Goal: Transaction & Acquisition: Purchase product/service

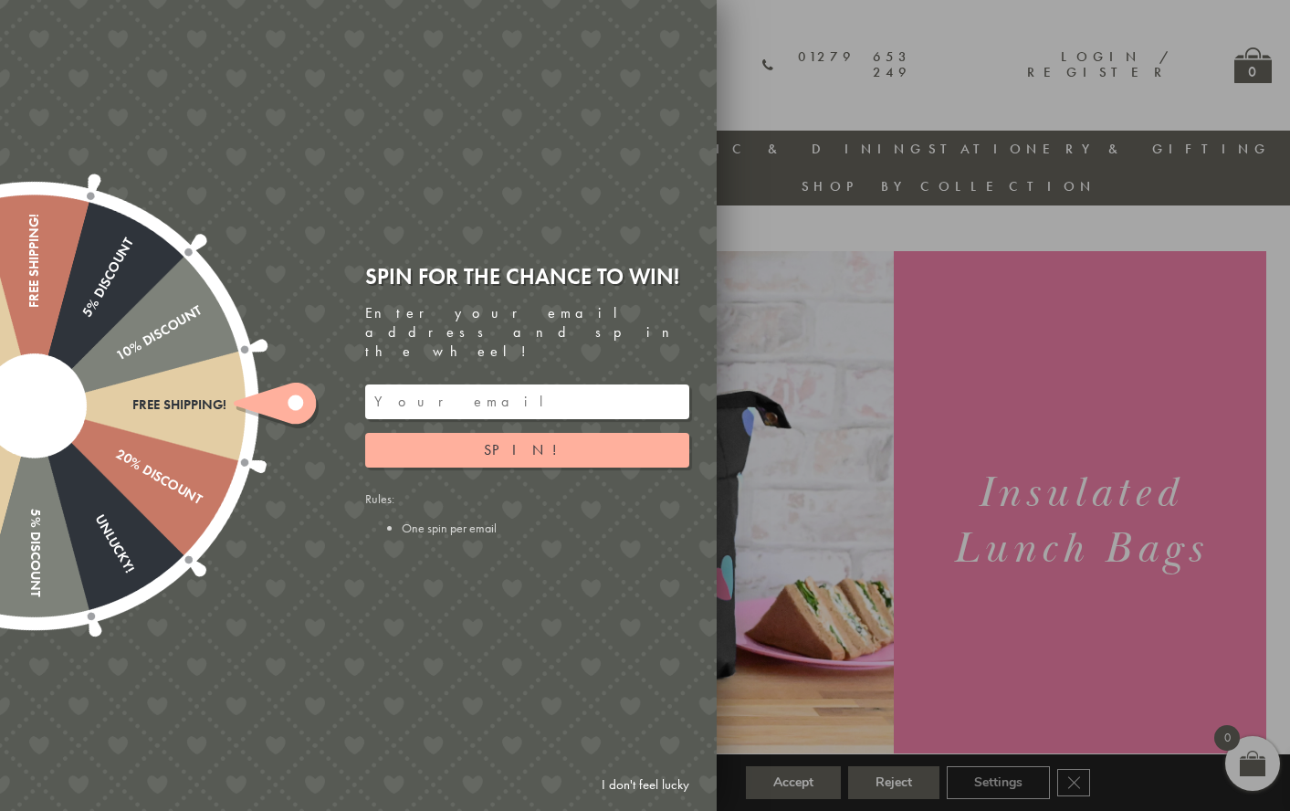
click at [828, 669] on div at bounding box center [645, 405] width 1290 height 811
click at [653, 789] on link "I don't feel lucky" at bounding box center [646, 785] width 106 height 34
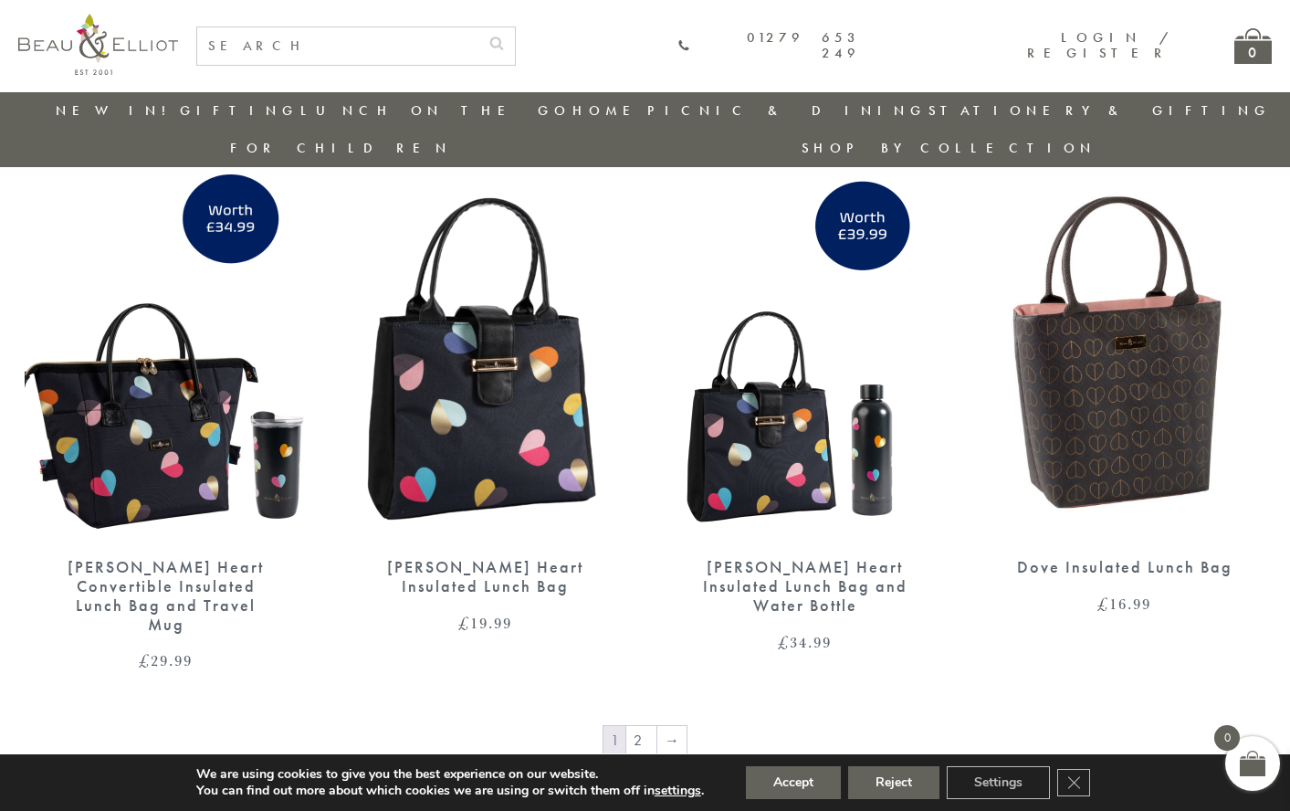
scroll to position [2872, 0]
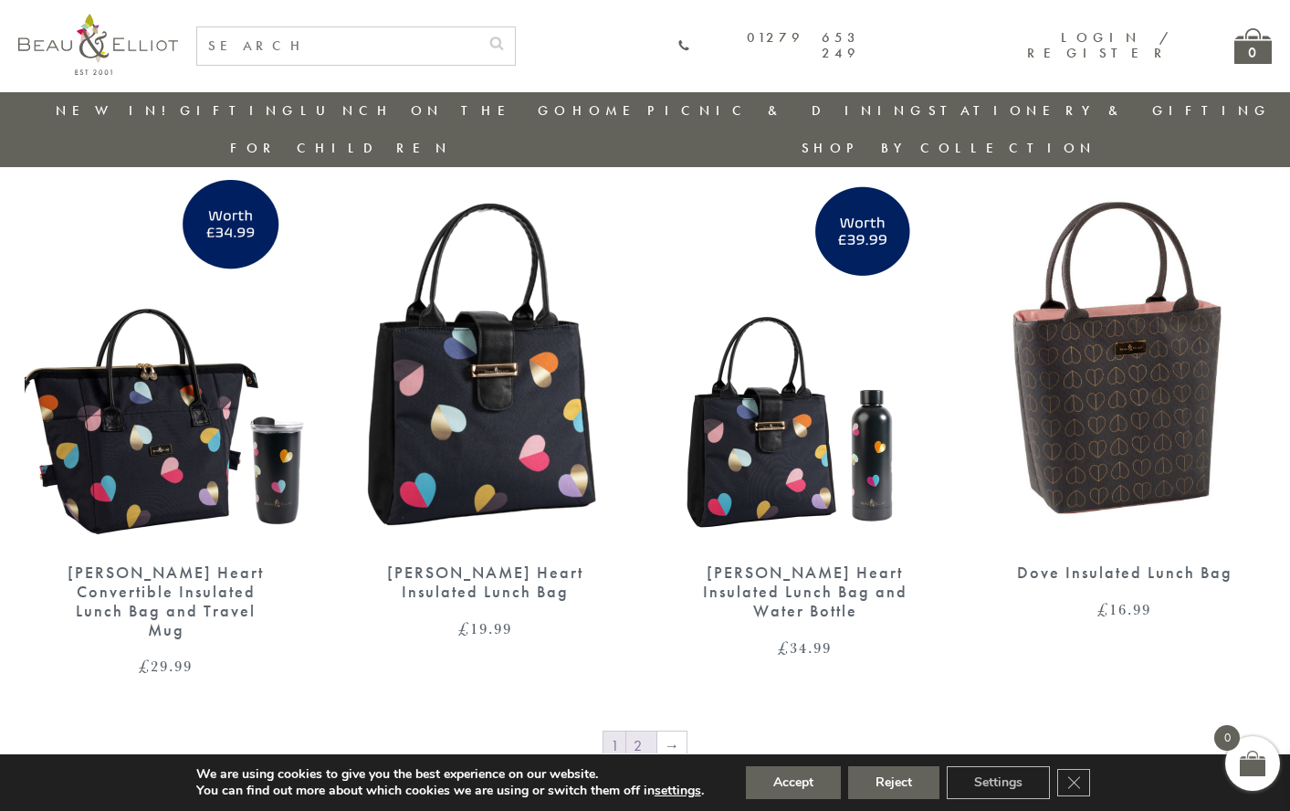
click at [644, 731] on link "2" at bounding box center [641, 745] width 30 height 29
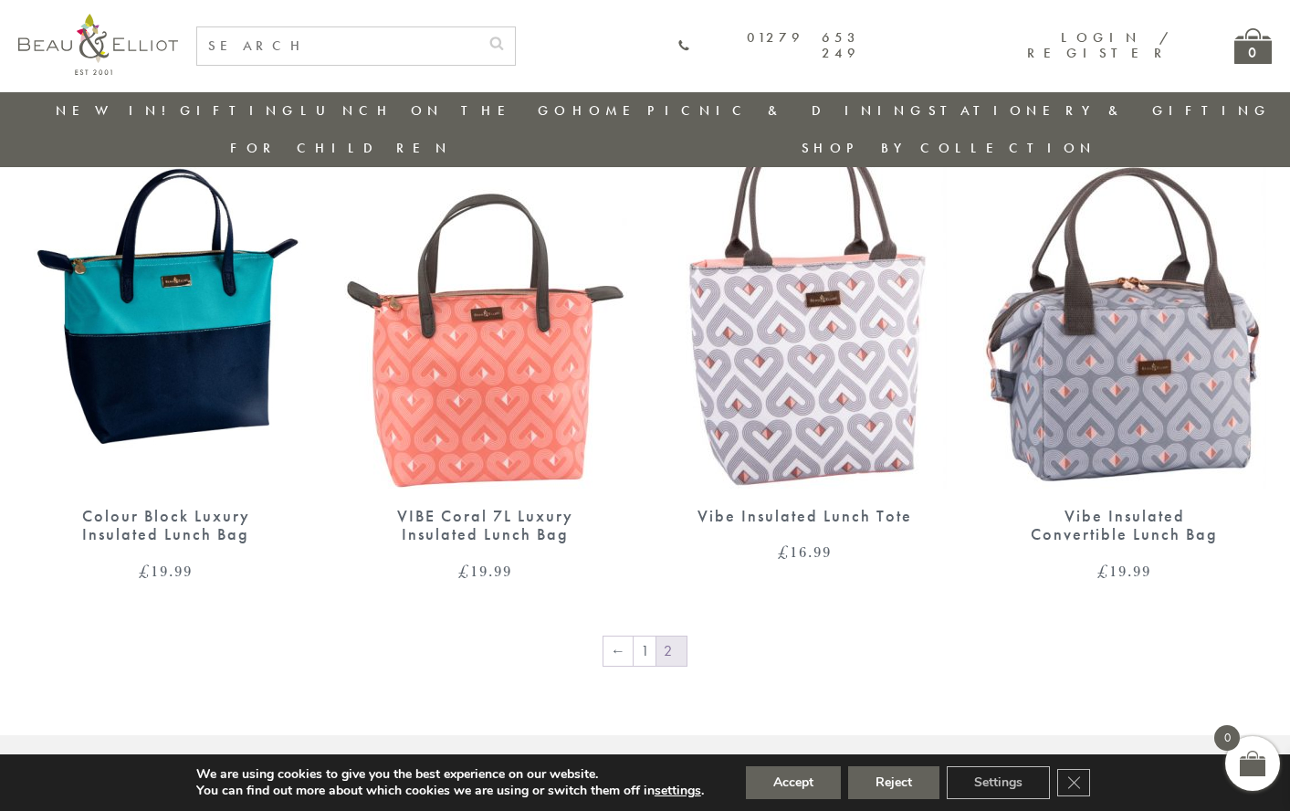
scroll to position [1269, 0]
click at [649, 636] on link "1" at bounding box center [645, 650] width 22 height 29
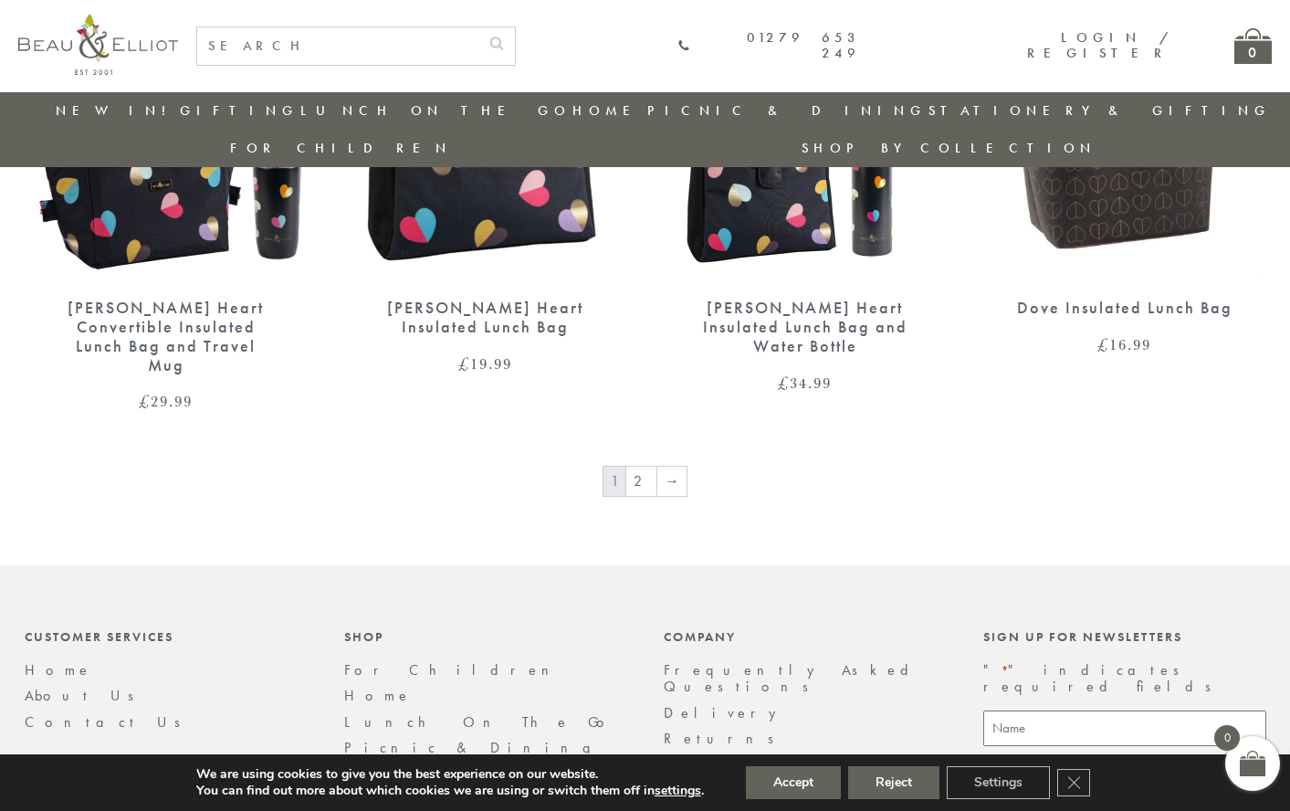
scroll to position [3120, 0]
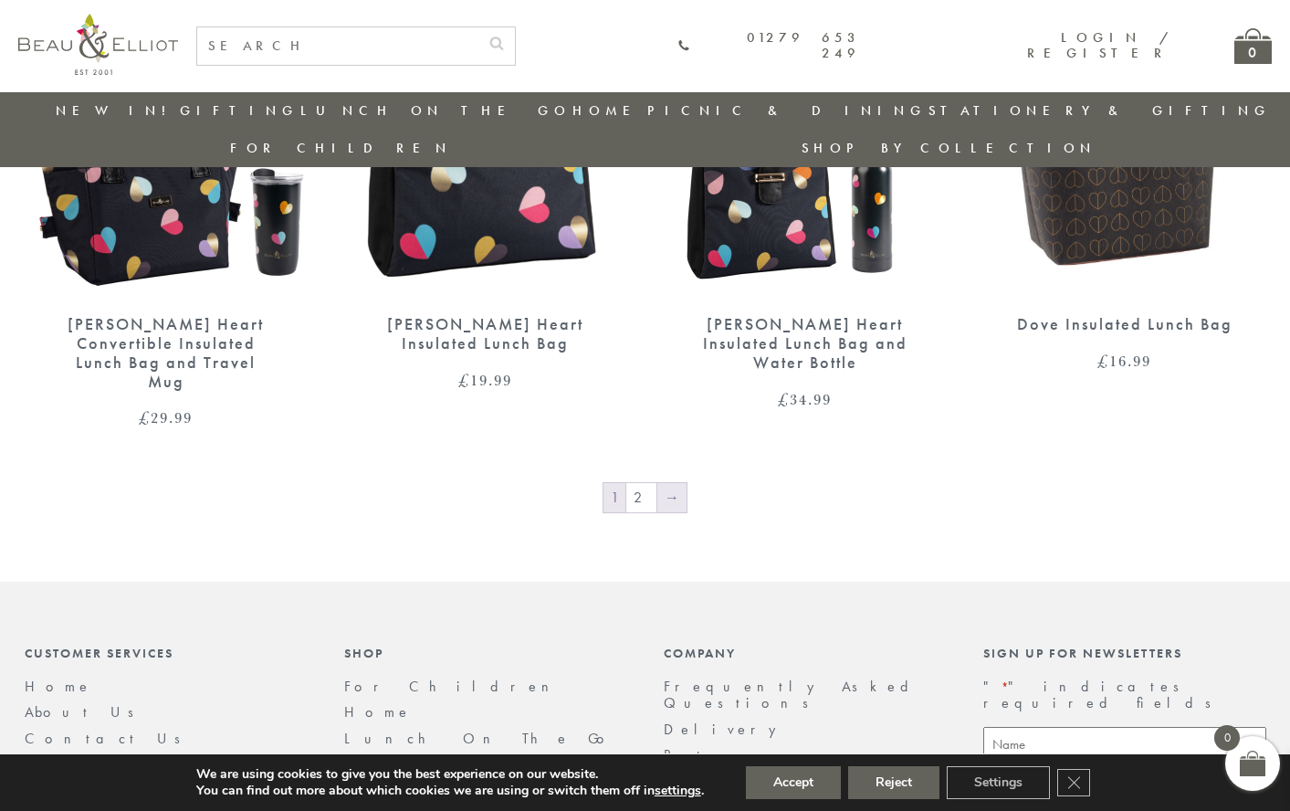
click at [671, 483] on link "→" at bounding box center [672, 497] width 29 height 29
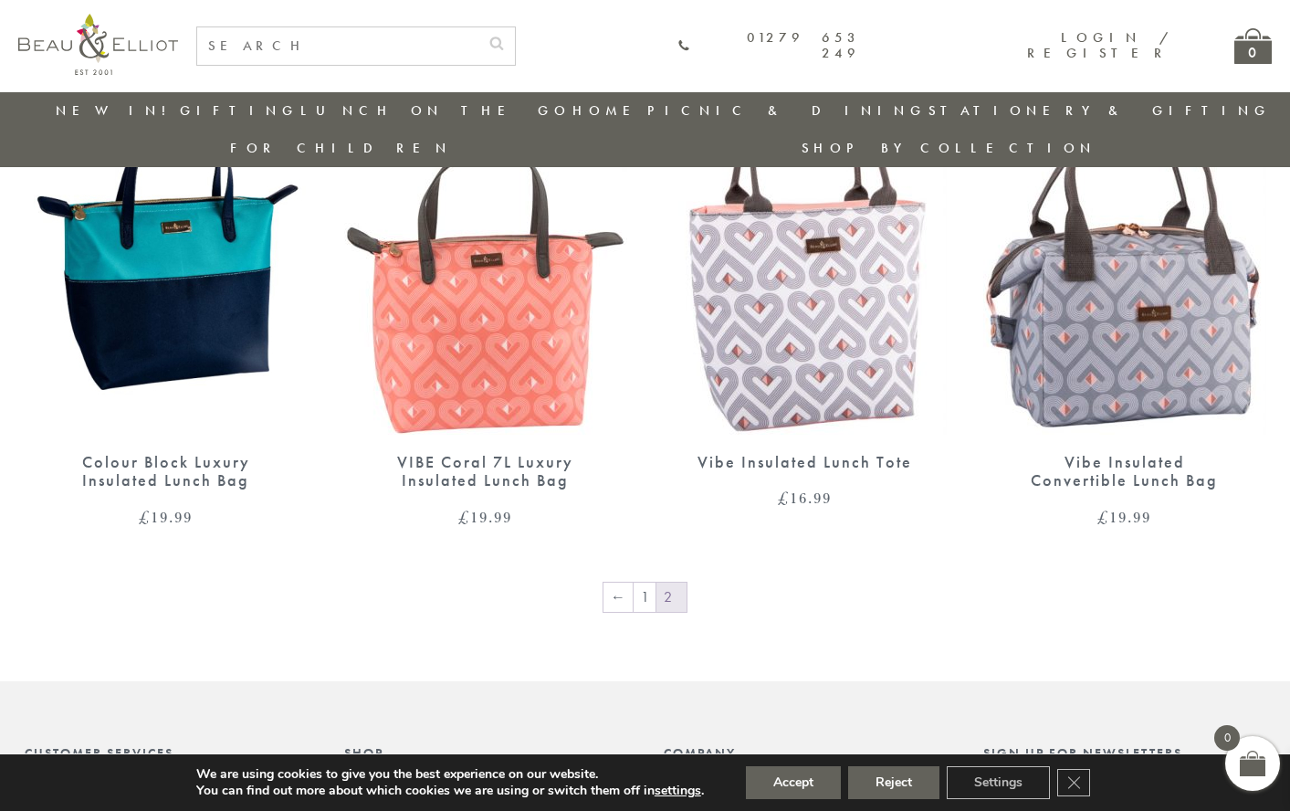
scroll to position [1324, 0]
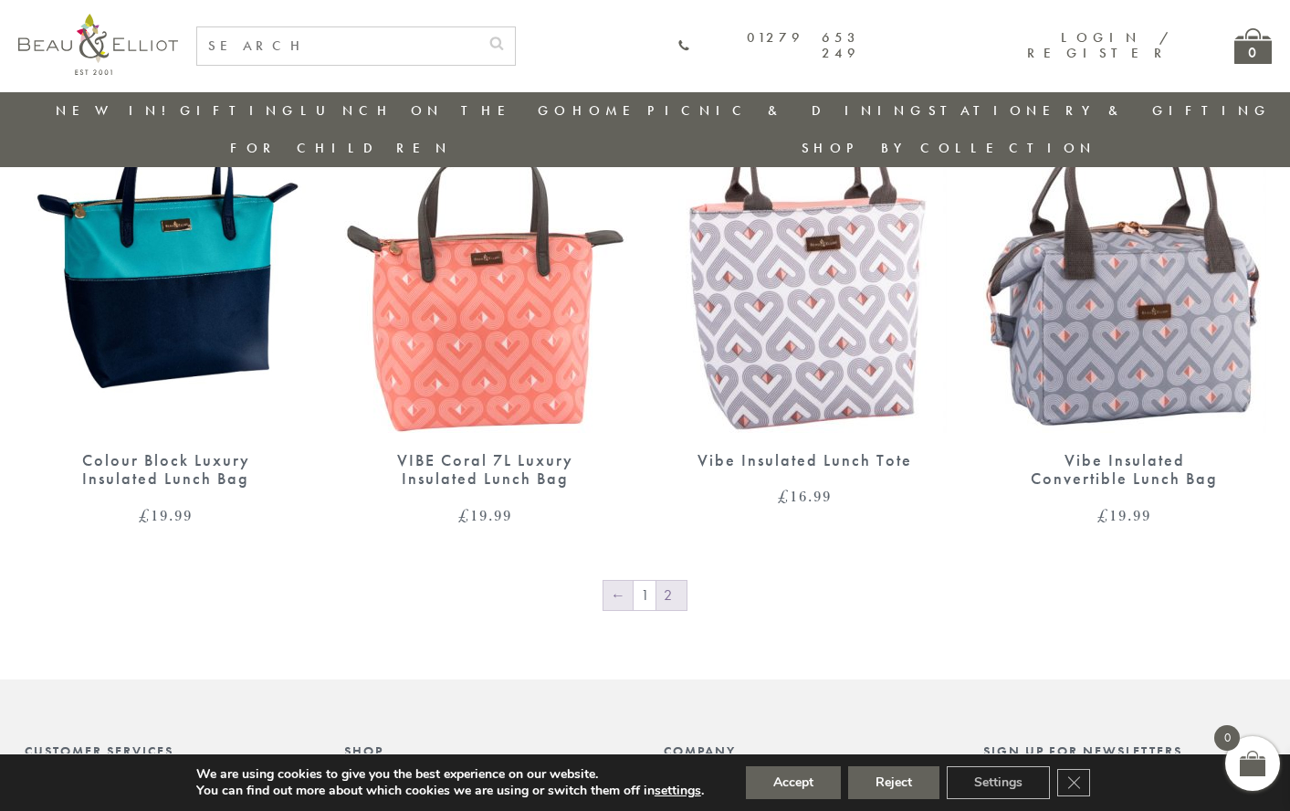
click at [622, 581] on link "←" at bounding box center [618, 595] width 29 height 29
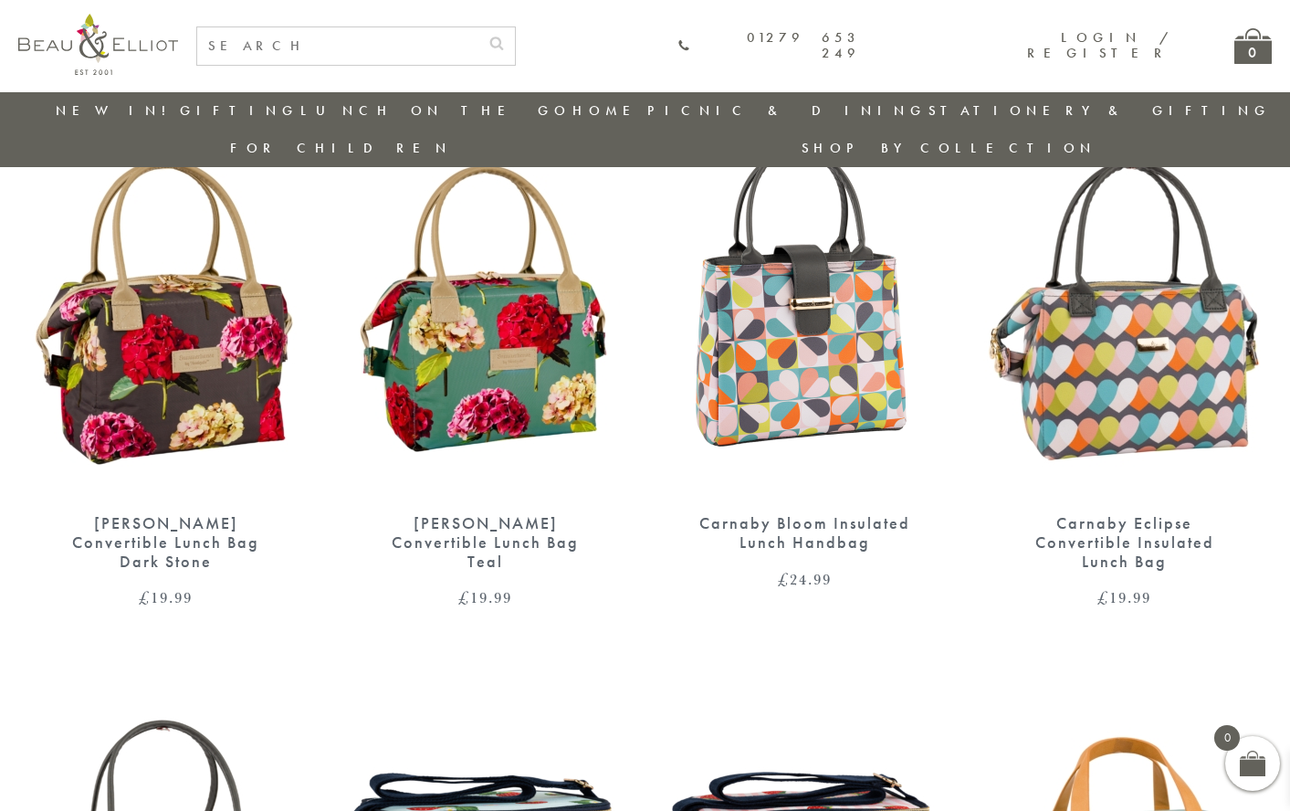
scroll to position [718, 0]
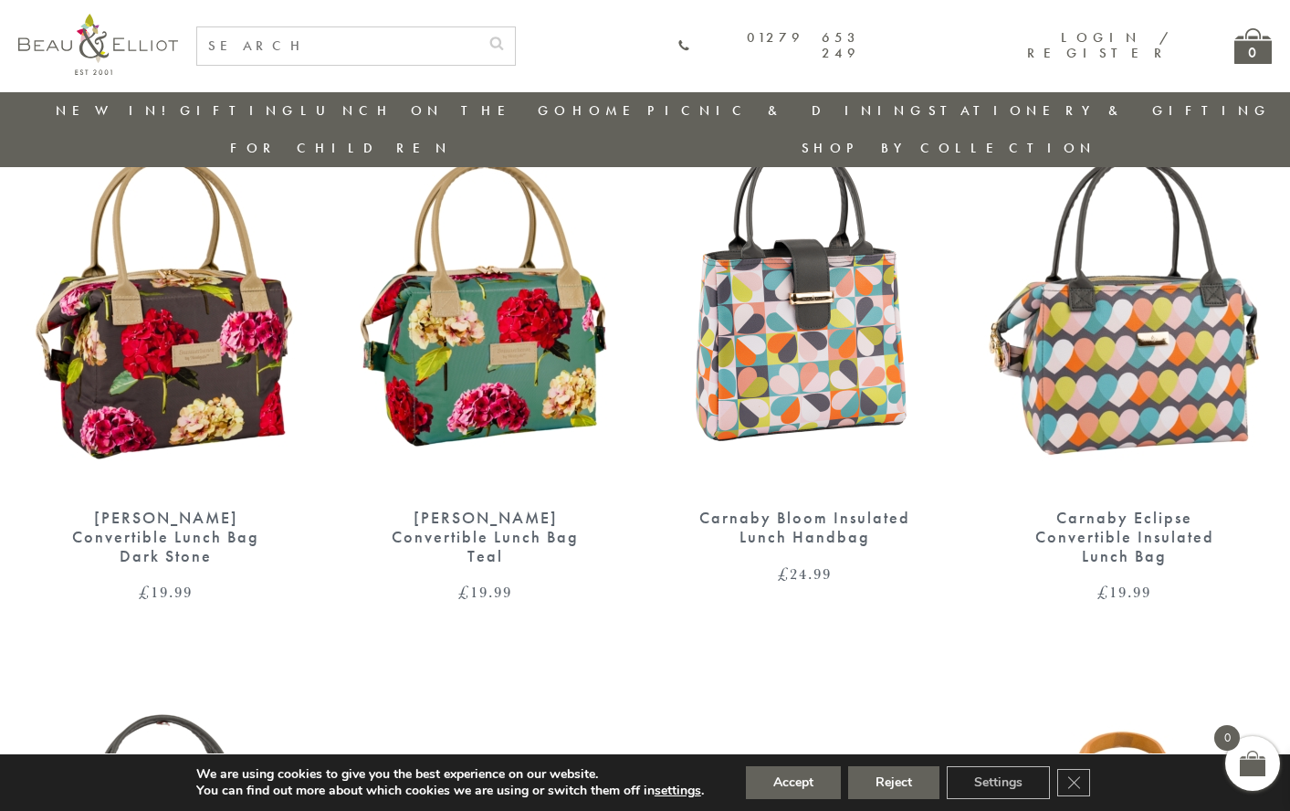
click at [1078, 374] on img at bounding box center [1125, 307] width 283 height 365
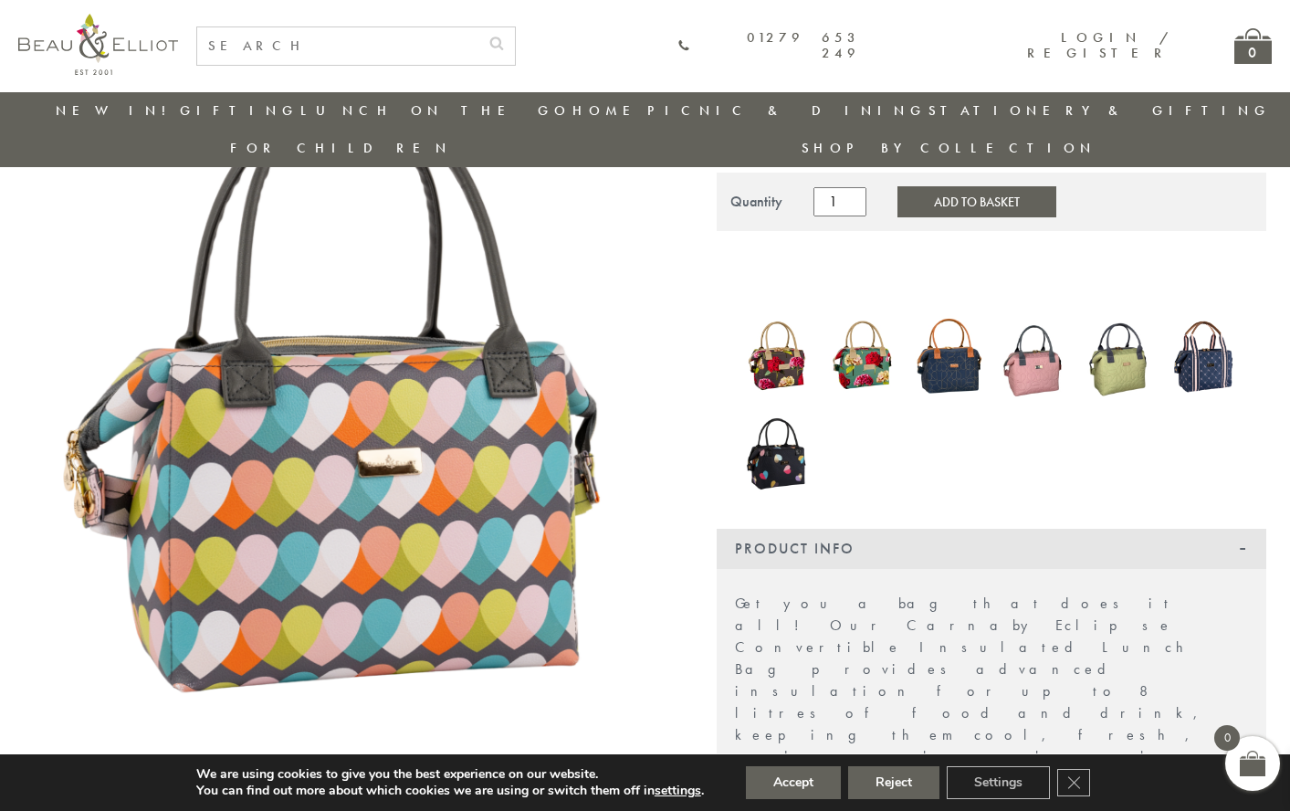
scroll to position [163, 0]
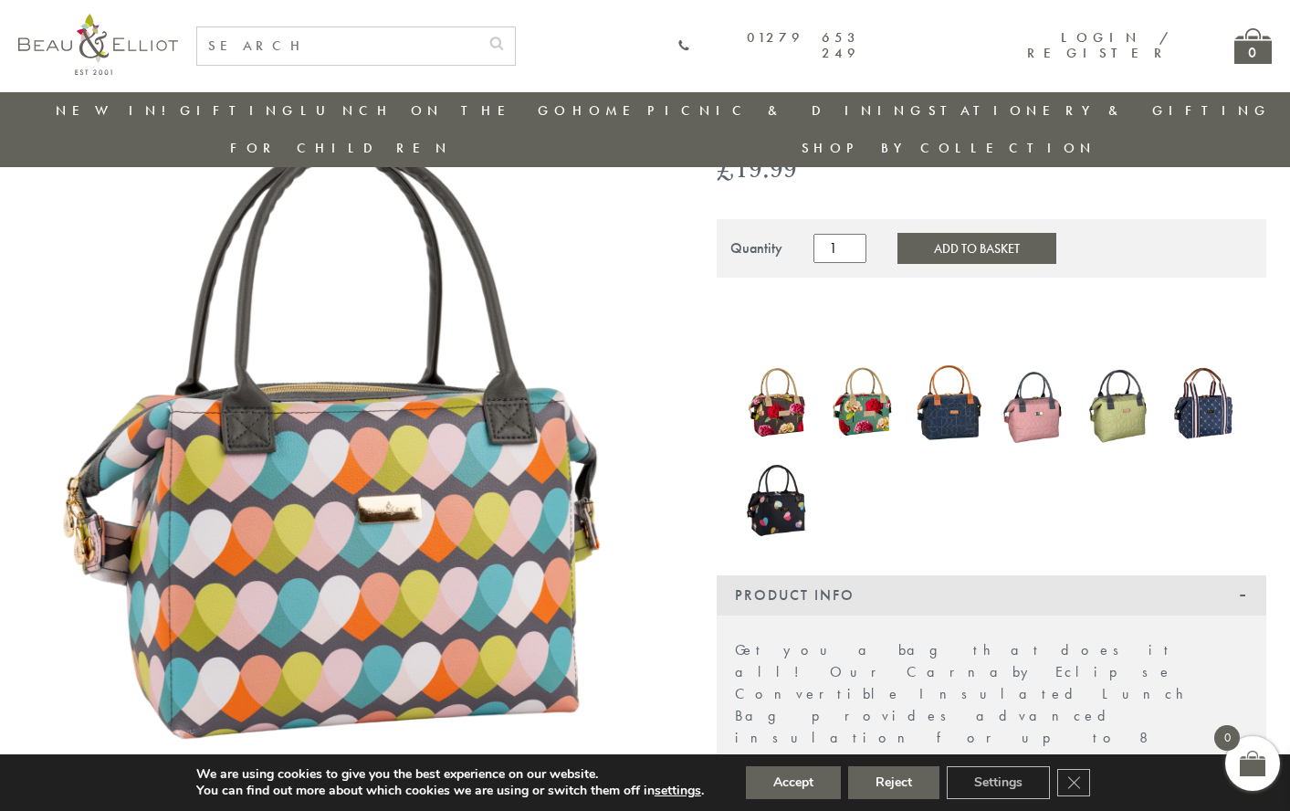
click at [476, 553] on img at bounding box center [344, 483] width 639 height 831
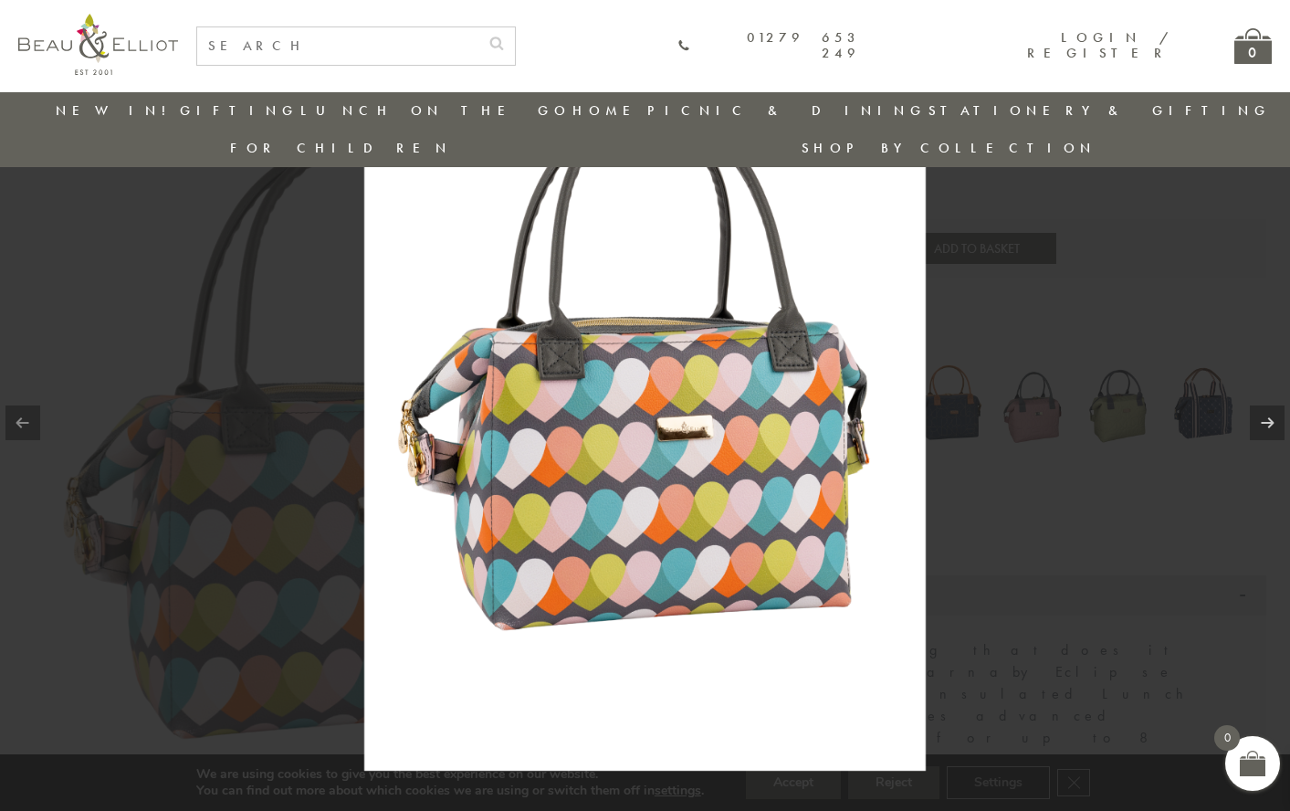
click at [710, 473] on img at bounding box center [645, 405] width 562 height 731
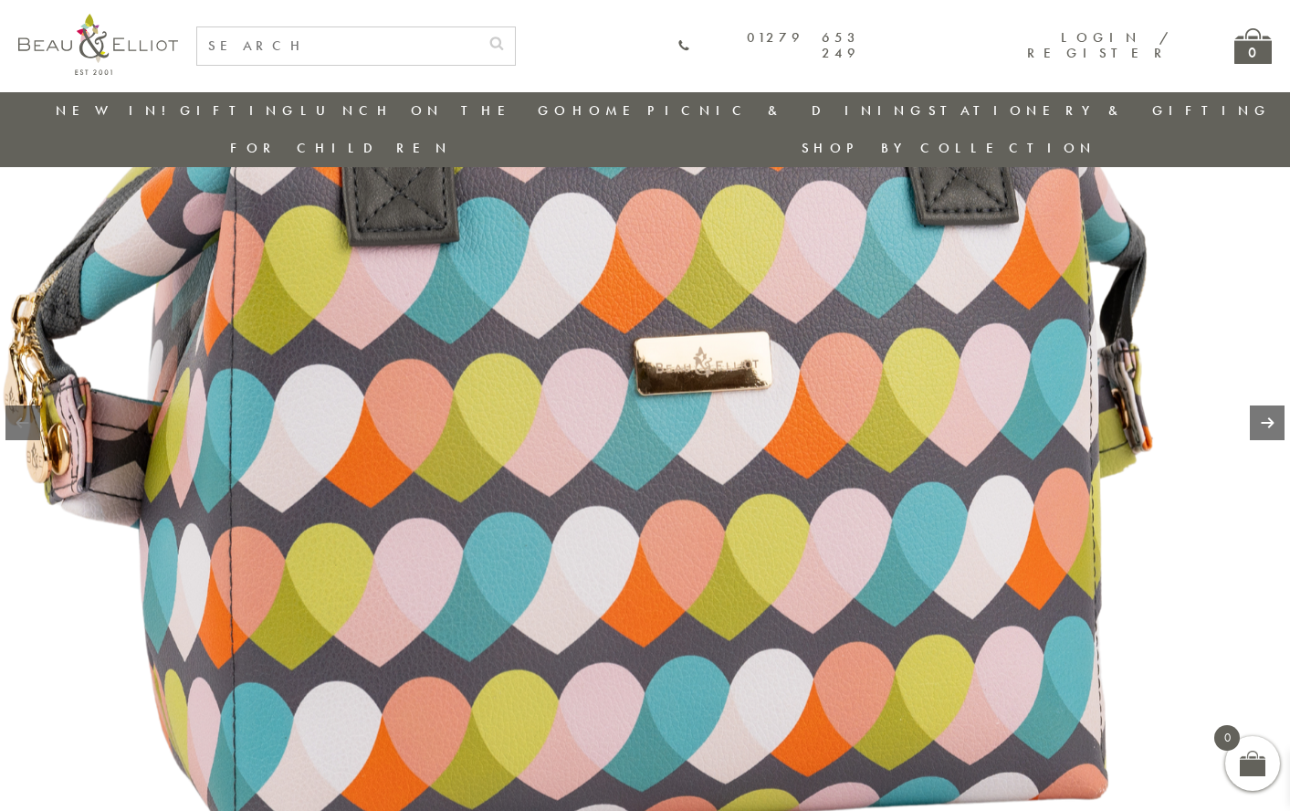
click at [1261, 424] on link at bounding box center [1267, 422] width 35 height 35
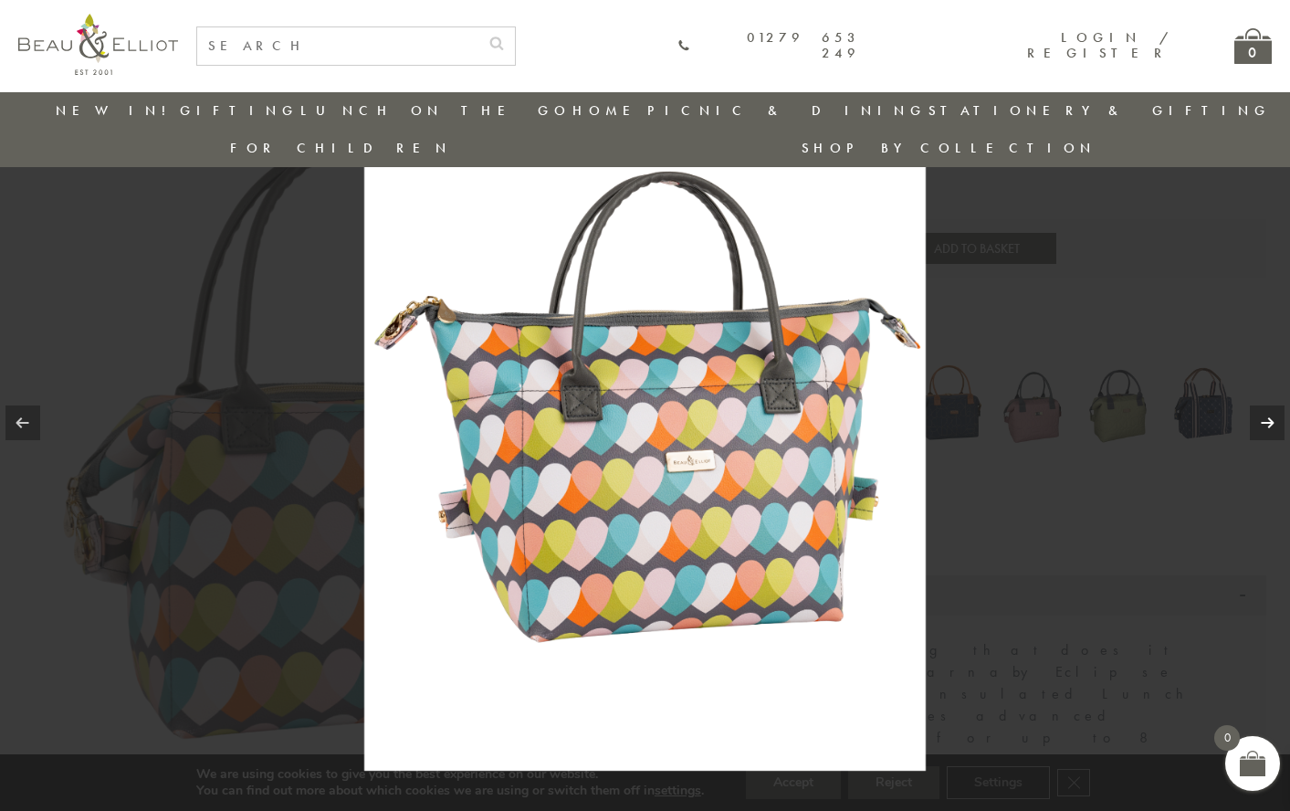
click at [1262, 425] on link at bounding box center [1267, 422] width 35 height 35
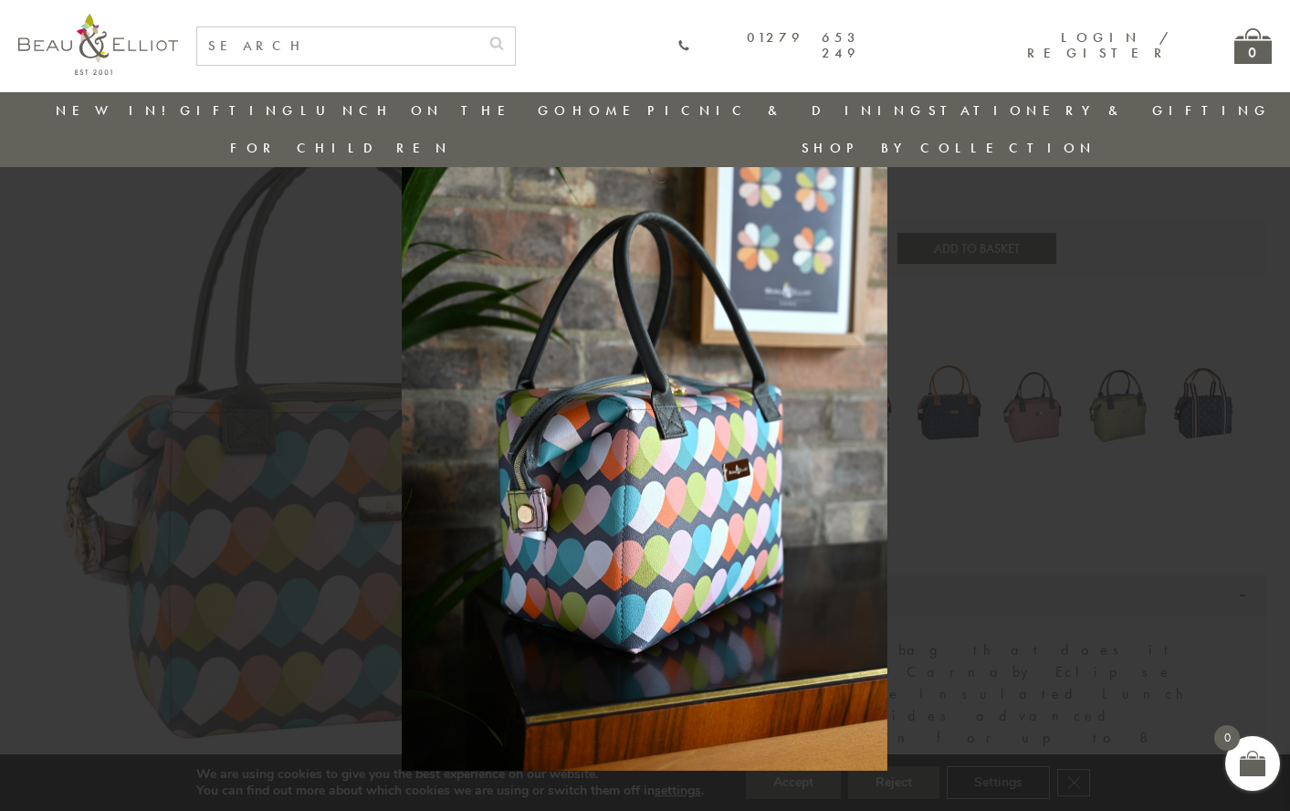
click at [1262, 425] on div at bounding box center [645, 405] width 1290 height 811
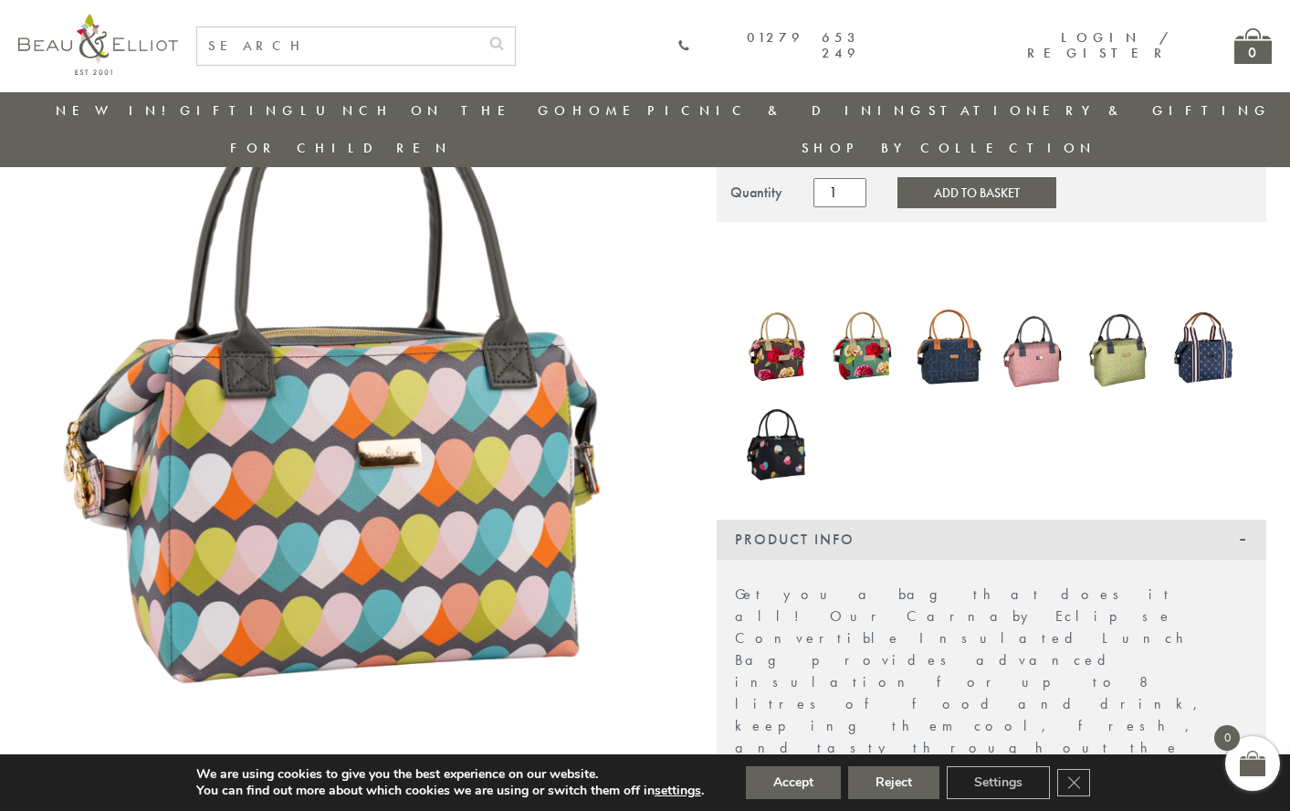
scroll to position [226, 0]
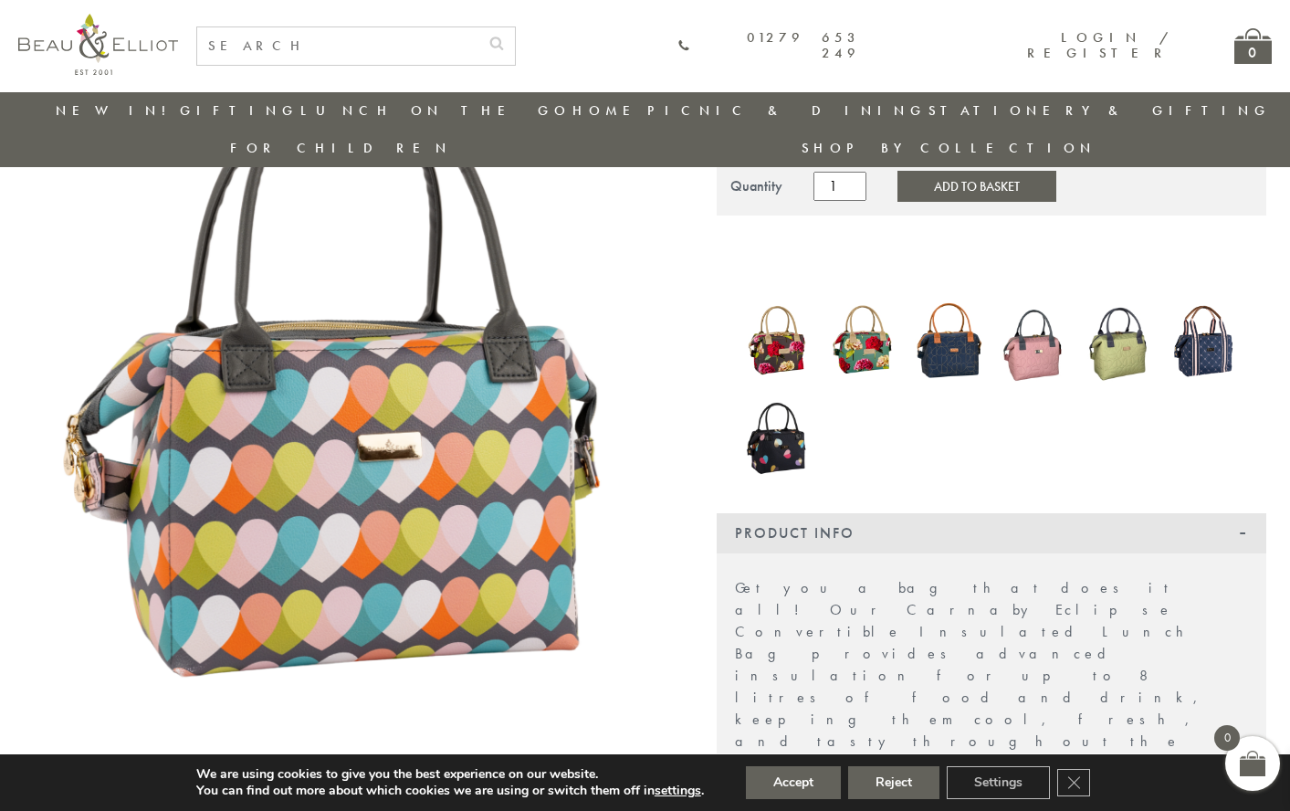
click at [769, 314] on img at bounding box center [778, 341] width 68 height 82
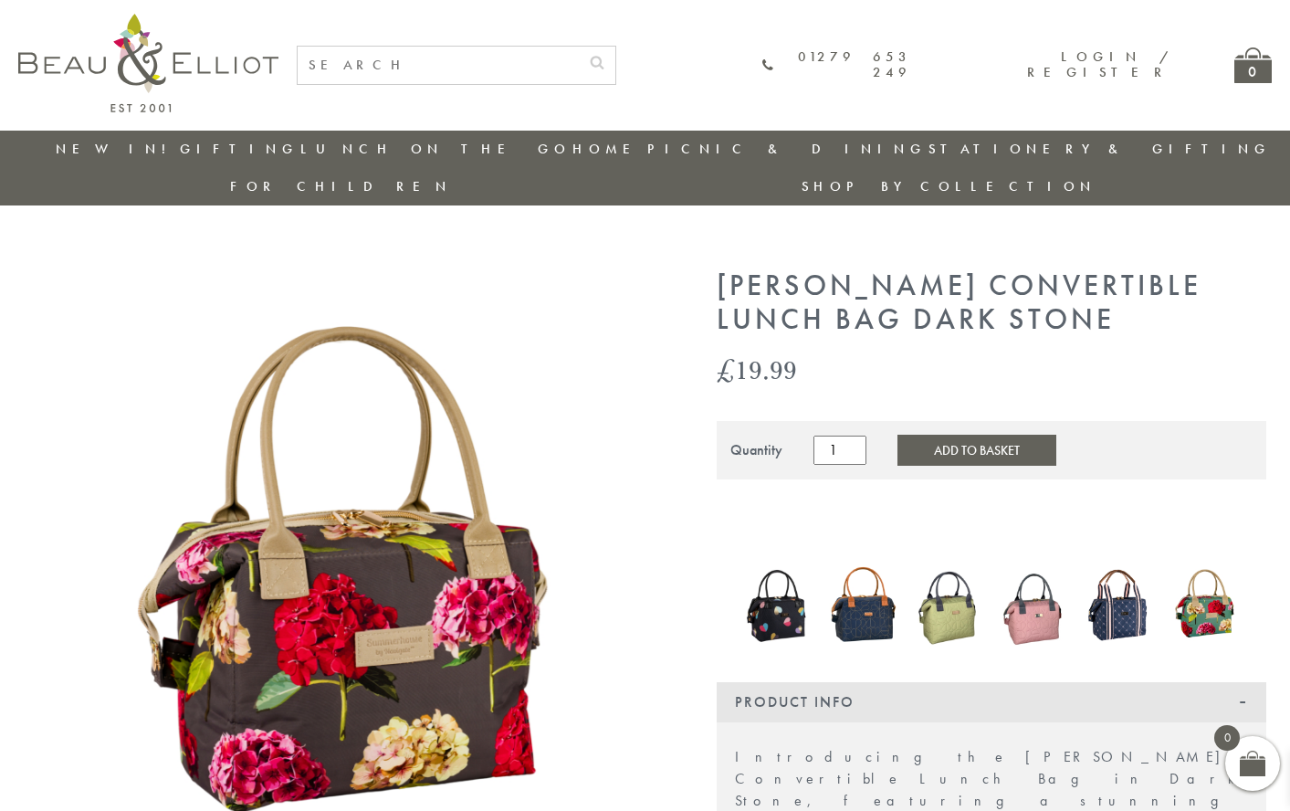
click at [867, 560] on img at bounding box center [863, 604] width 68 height 89
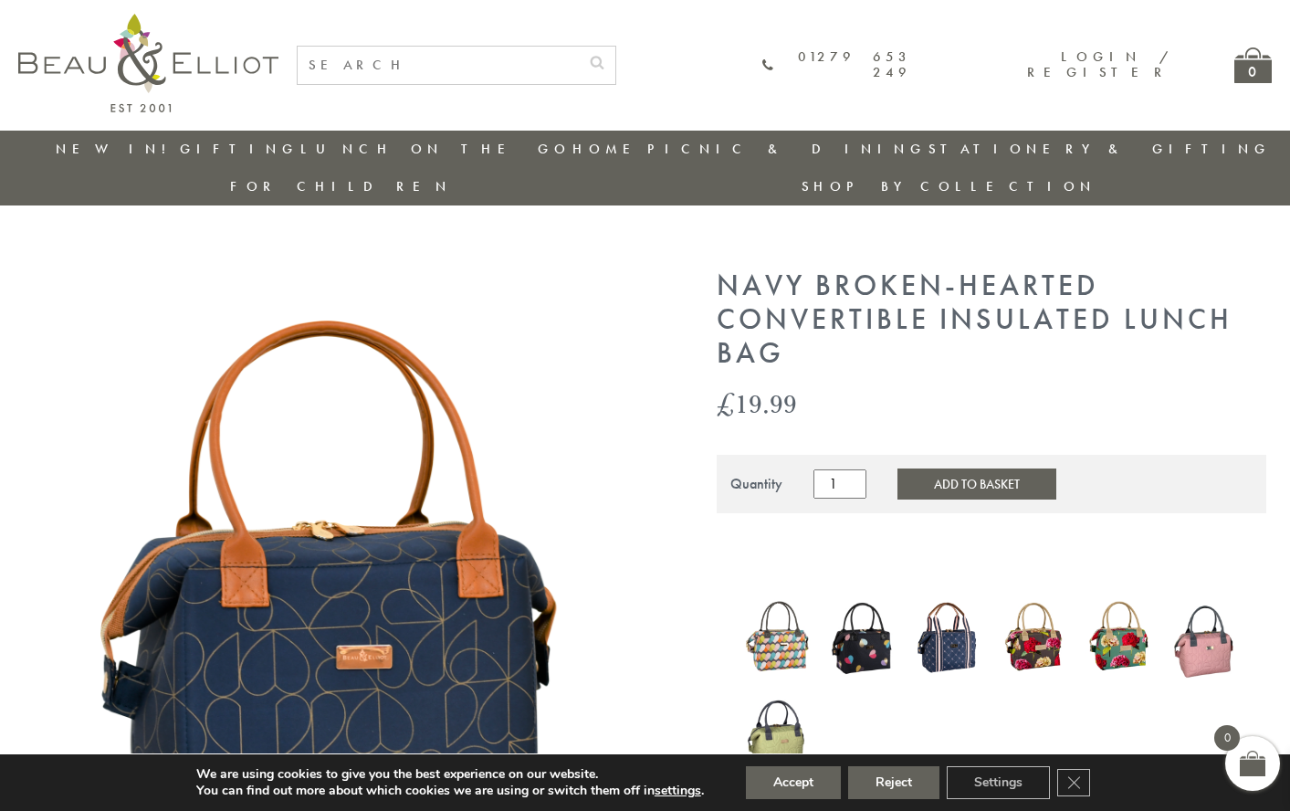
click at [1033, 598] on img at bounding box center [1035, 637] width 68 height 82
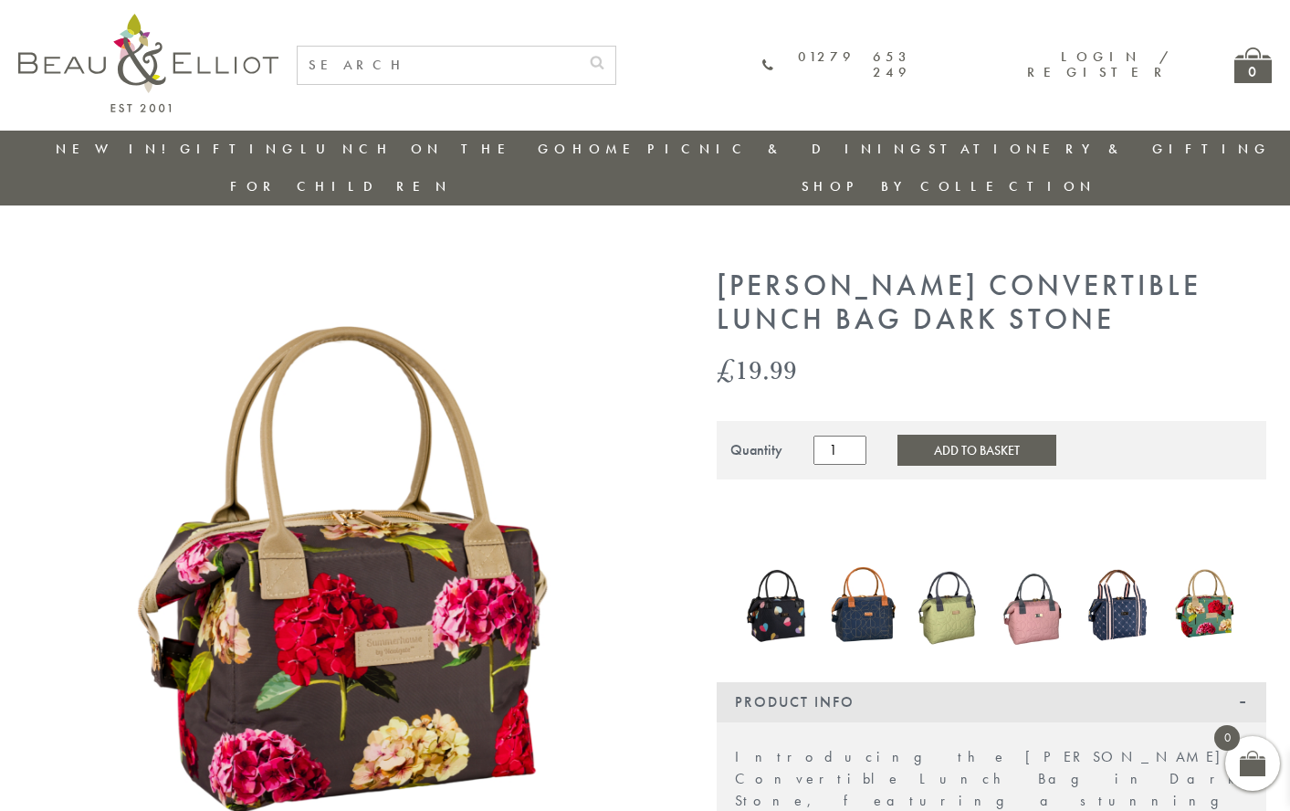
click at [1128, 571] on img at bounding box center [1120, 603] width 68 height 81
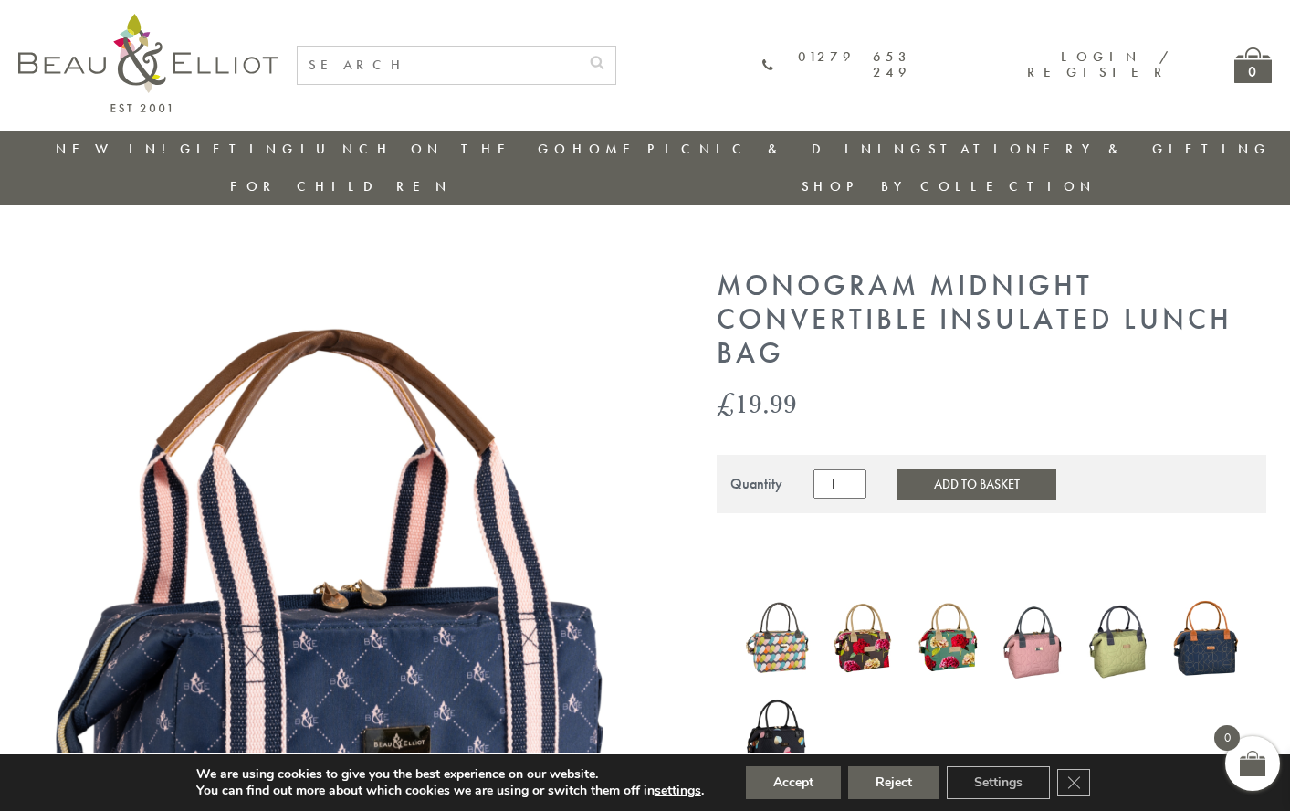
click at [778, 706] on img at bounding box center [778, 734] width 68 height 91
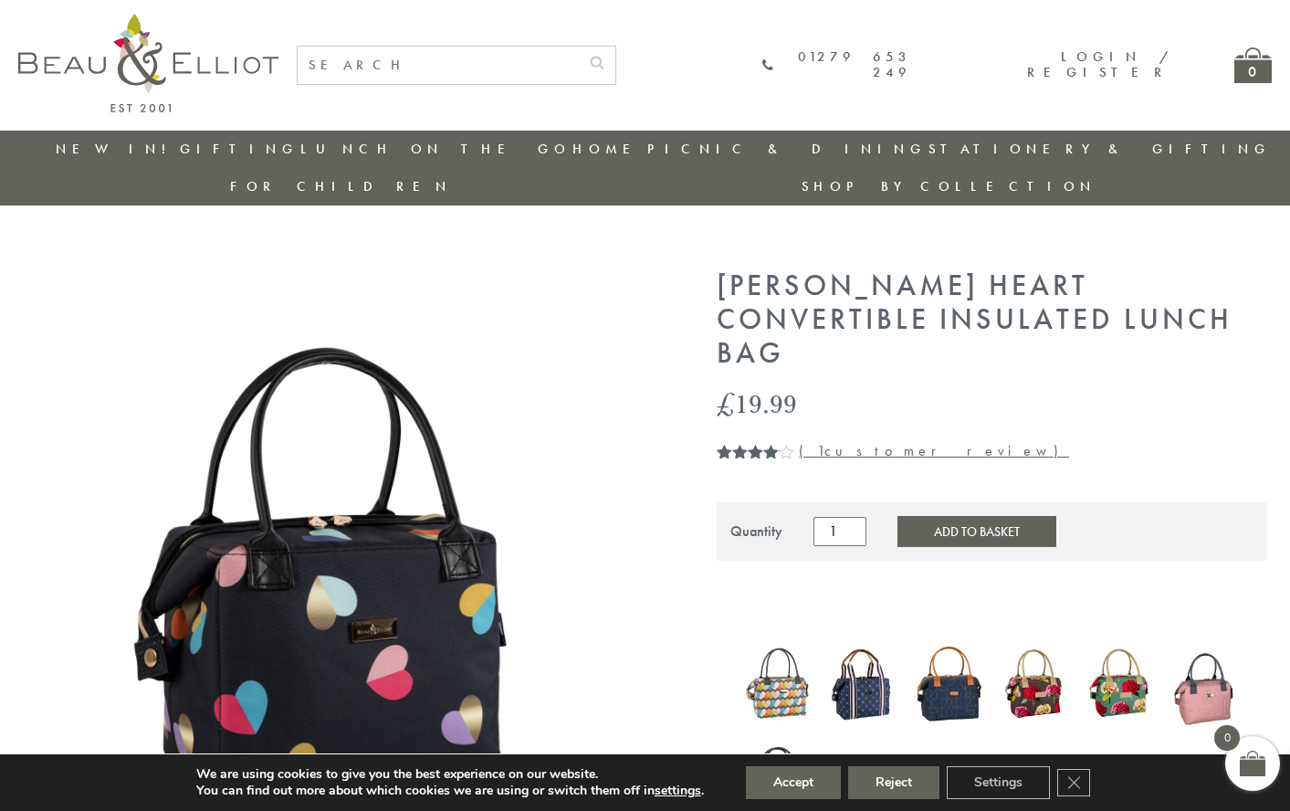
click at [784, 641] on img at bounding box center [778, 684] width 68 height 86
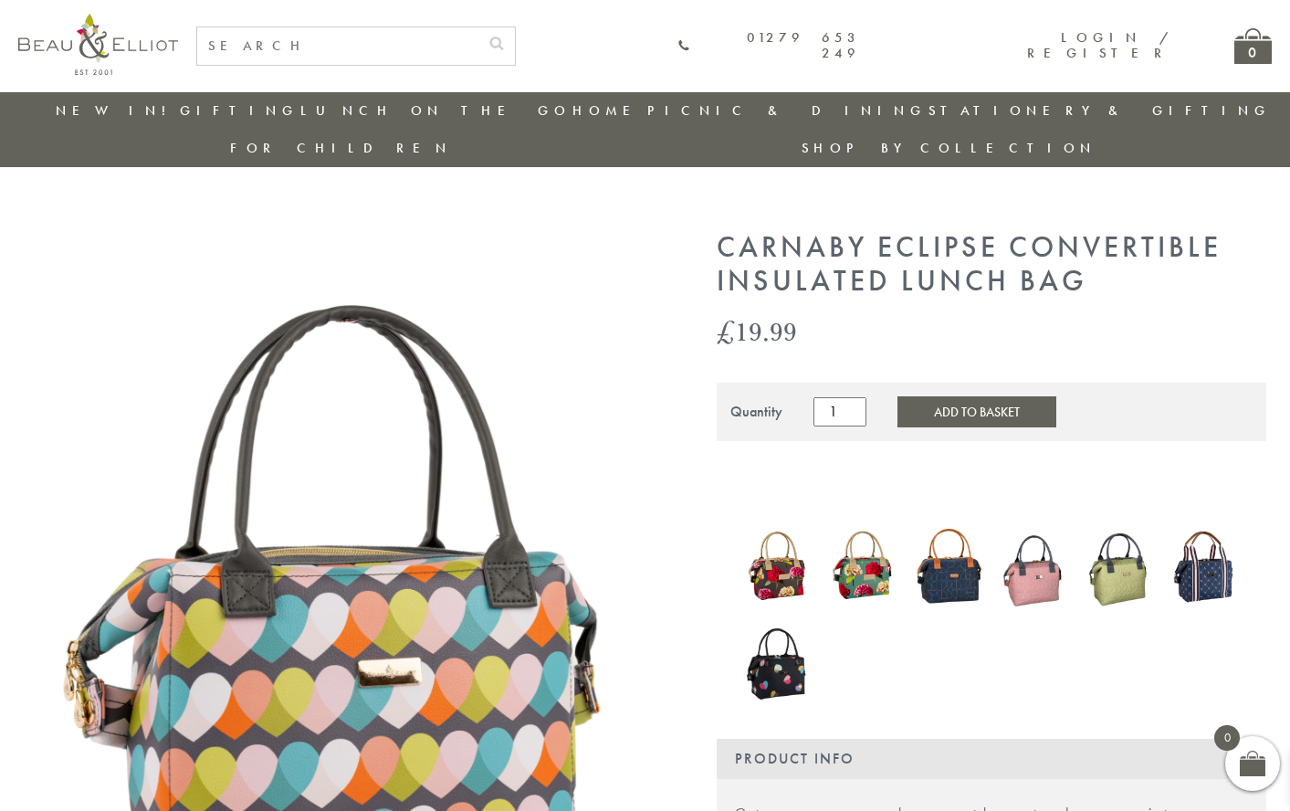
scroll to position [143, 0]
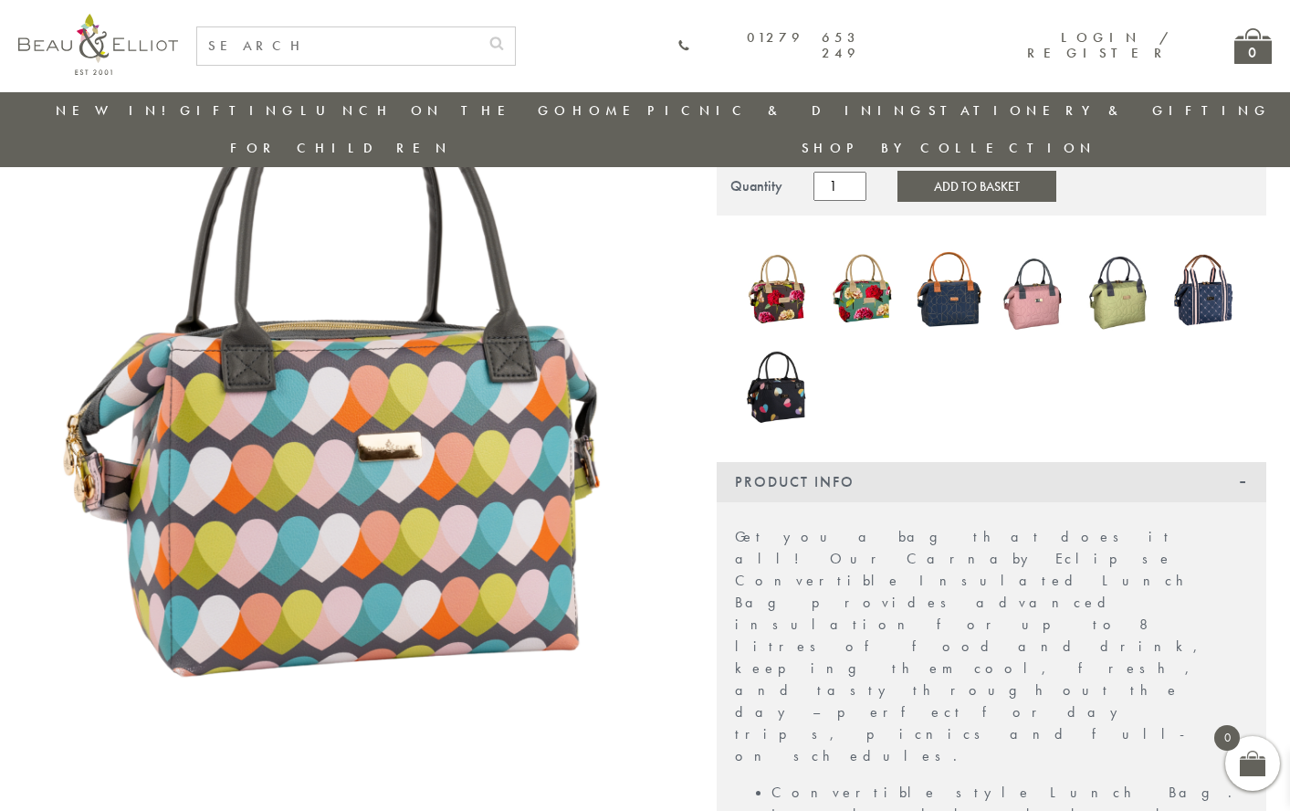
scroll to position [226, 0]
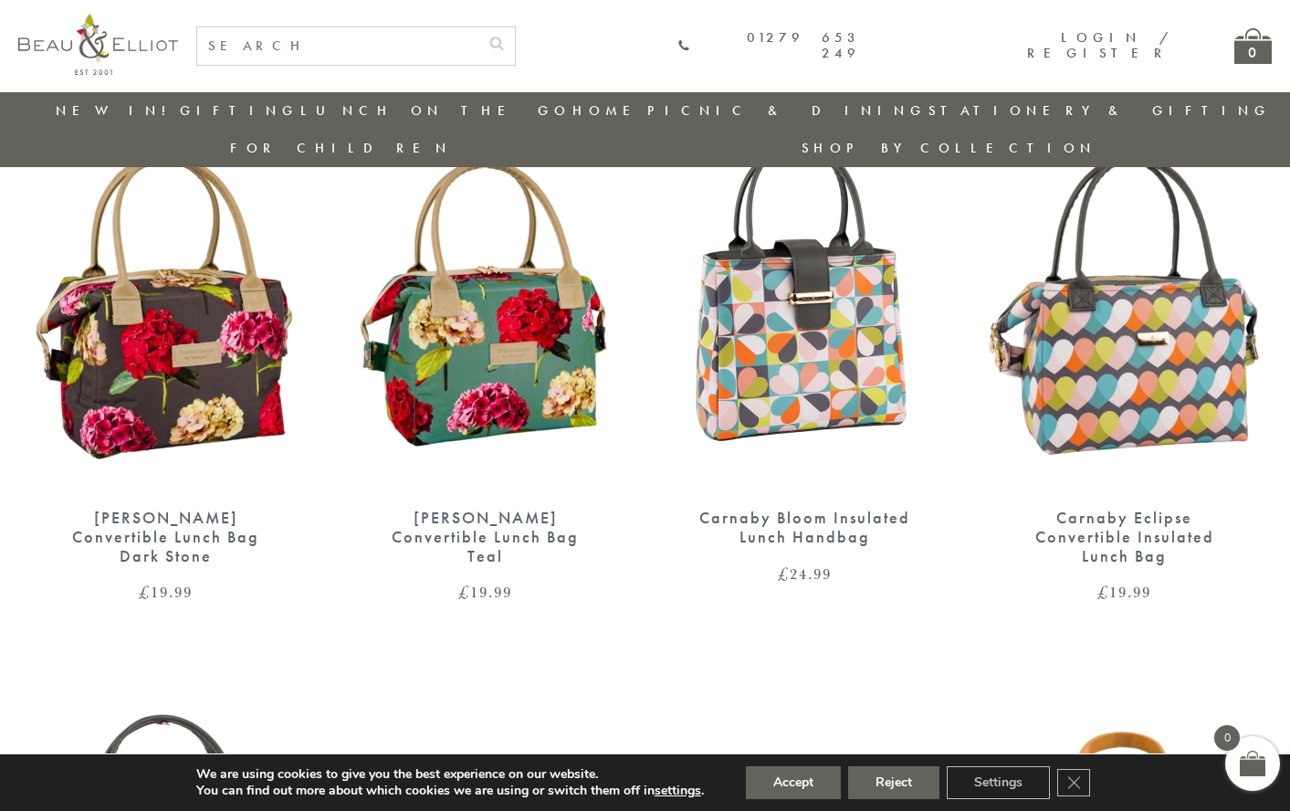
click at [816, 315] on img at bounding box center [805, 307] width 283 height 365
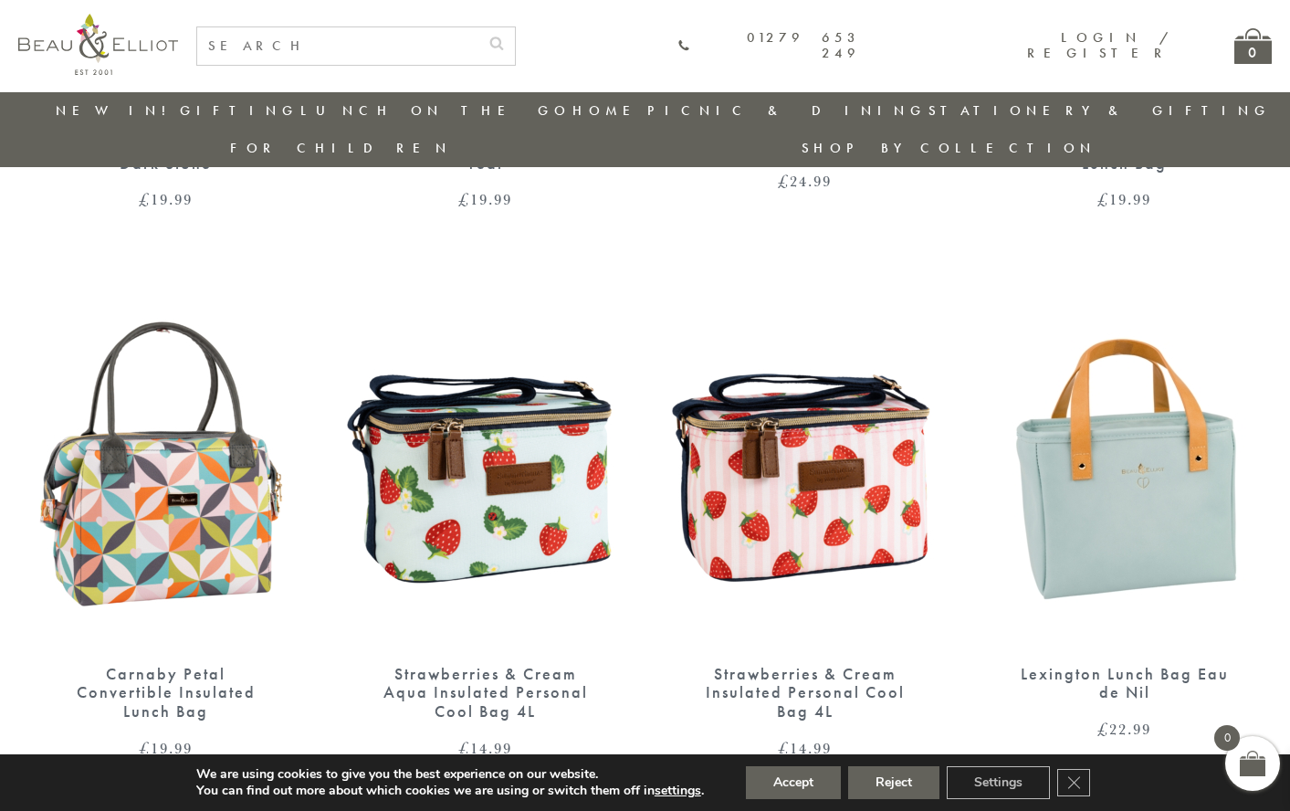
scroll to position [1111, 0]
click at [220, 482] on img at bounding box center [166, 462] width 283 height 365
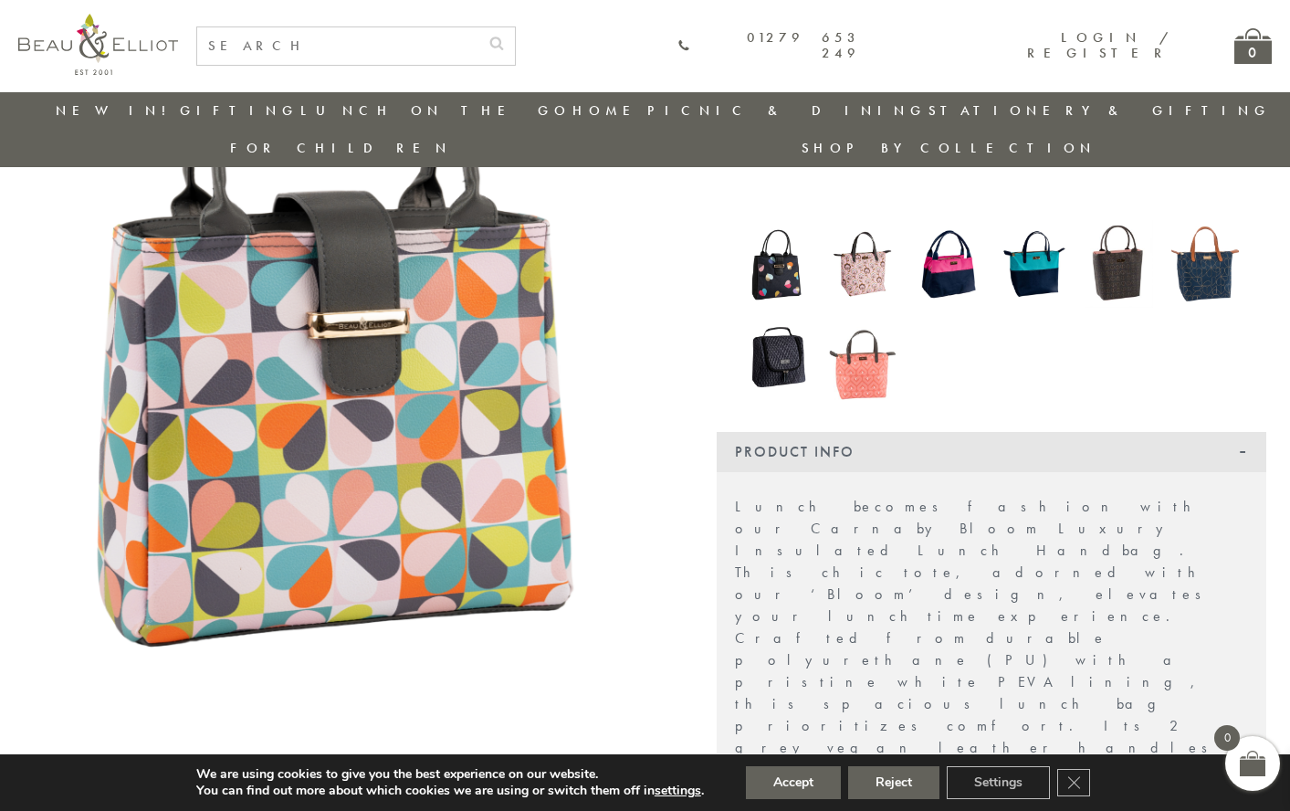
scroll to position [309, 0]
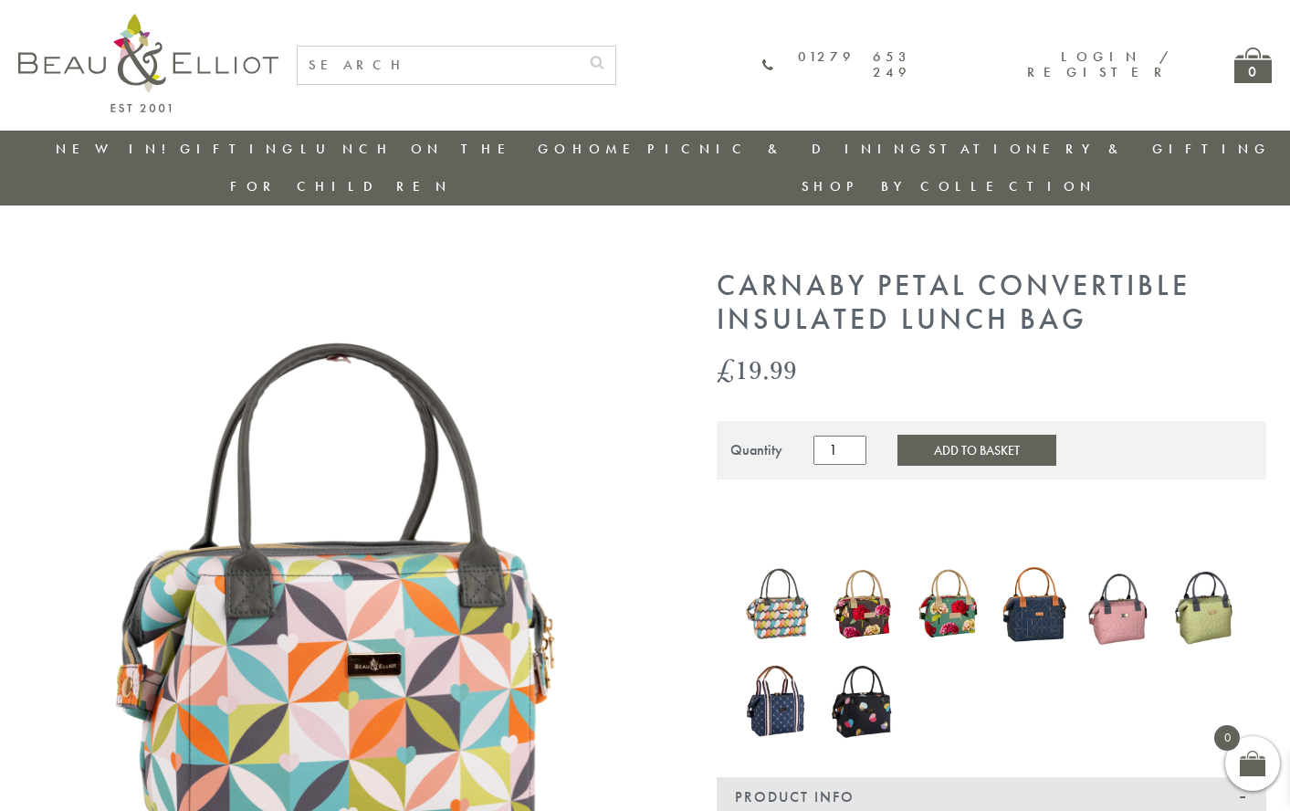
scroll to position [163, 0]
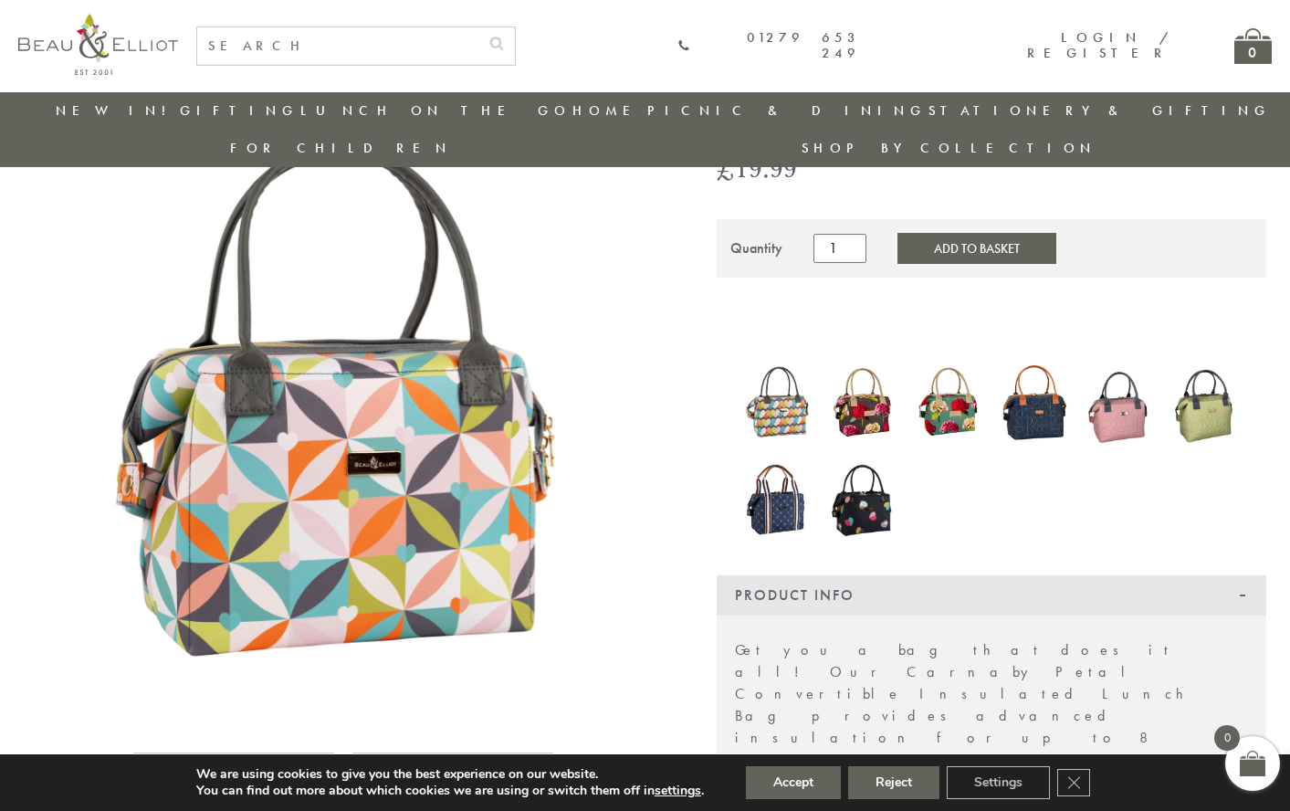
click at [863, 469] on img at bounding box center [863, 499] width 68 height 91
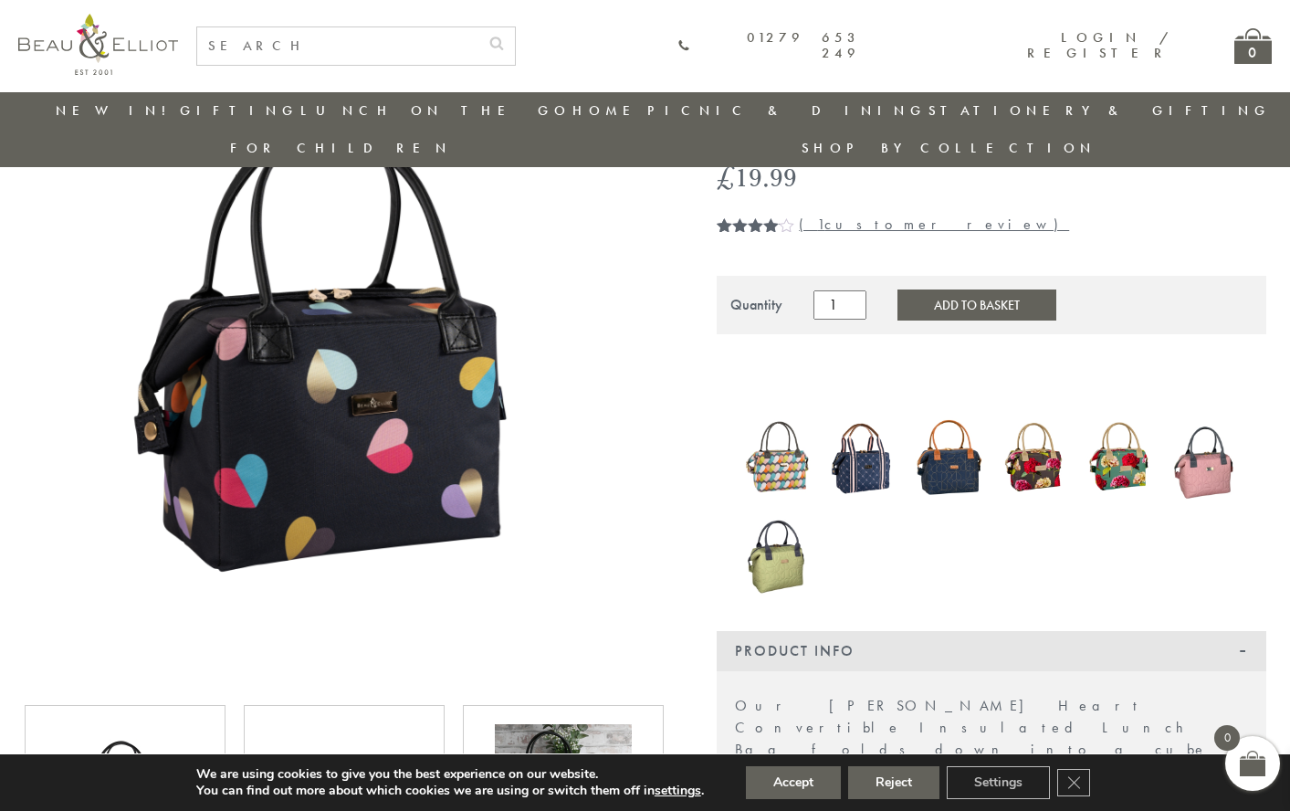
scroll to position [189, 0]
click at [786, 414] on img at bounding box center [778, 457] width 68 height 86
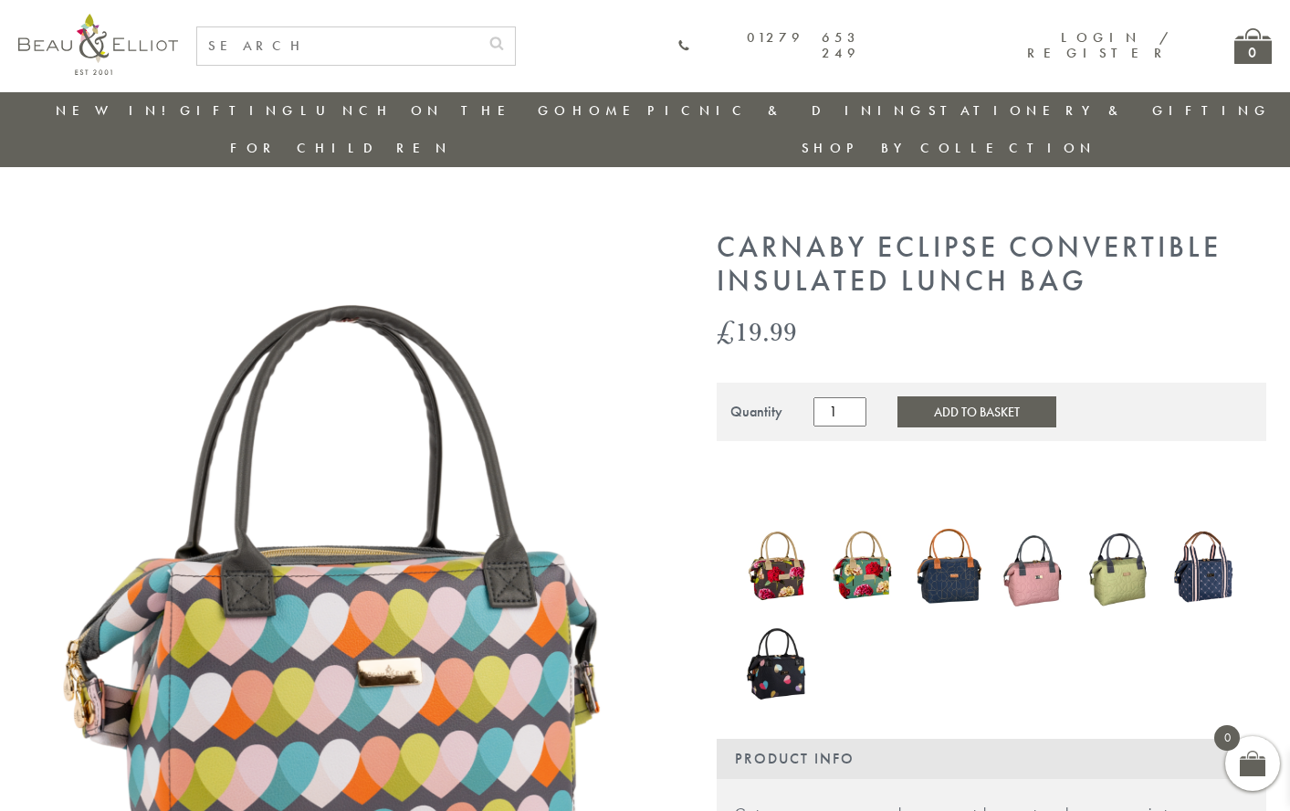
scroll to position [182, 0]
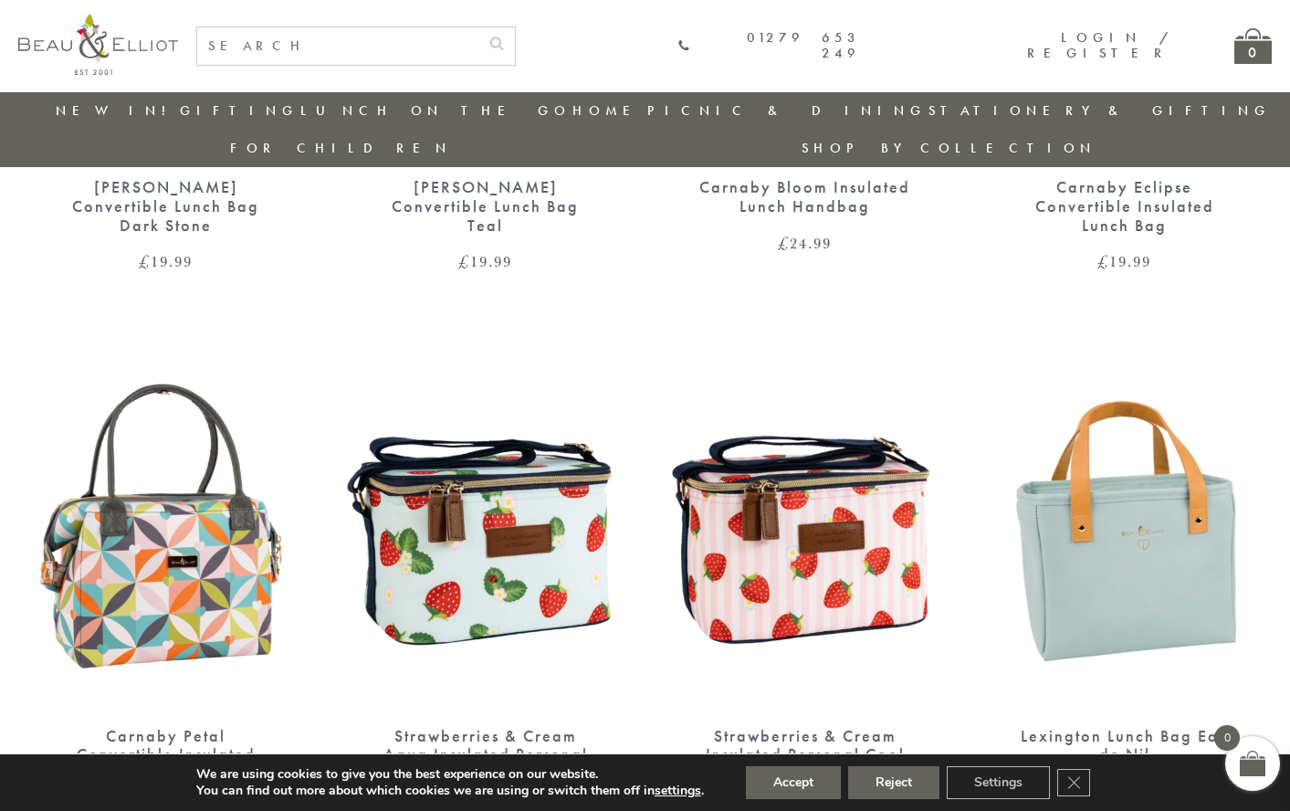
scroll to position [1049, 0]
click at [177, 545] on img at bounding box center [166, 524] width 283 height 365
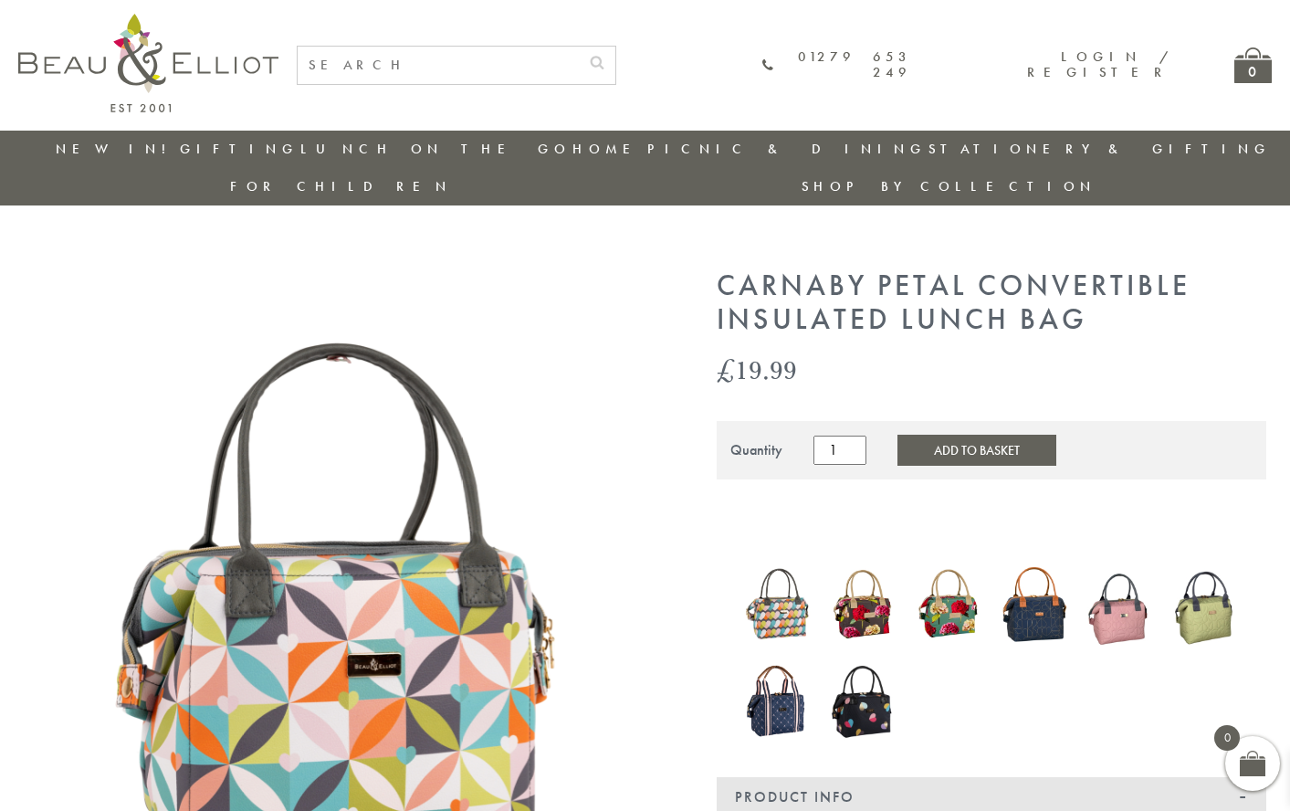
scroll to position [179, 0]
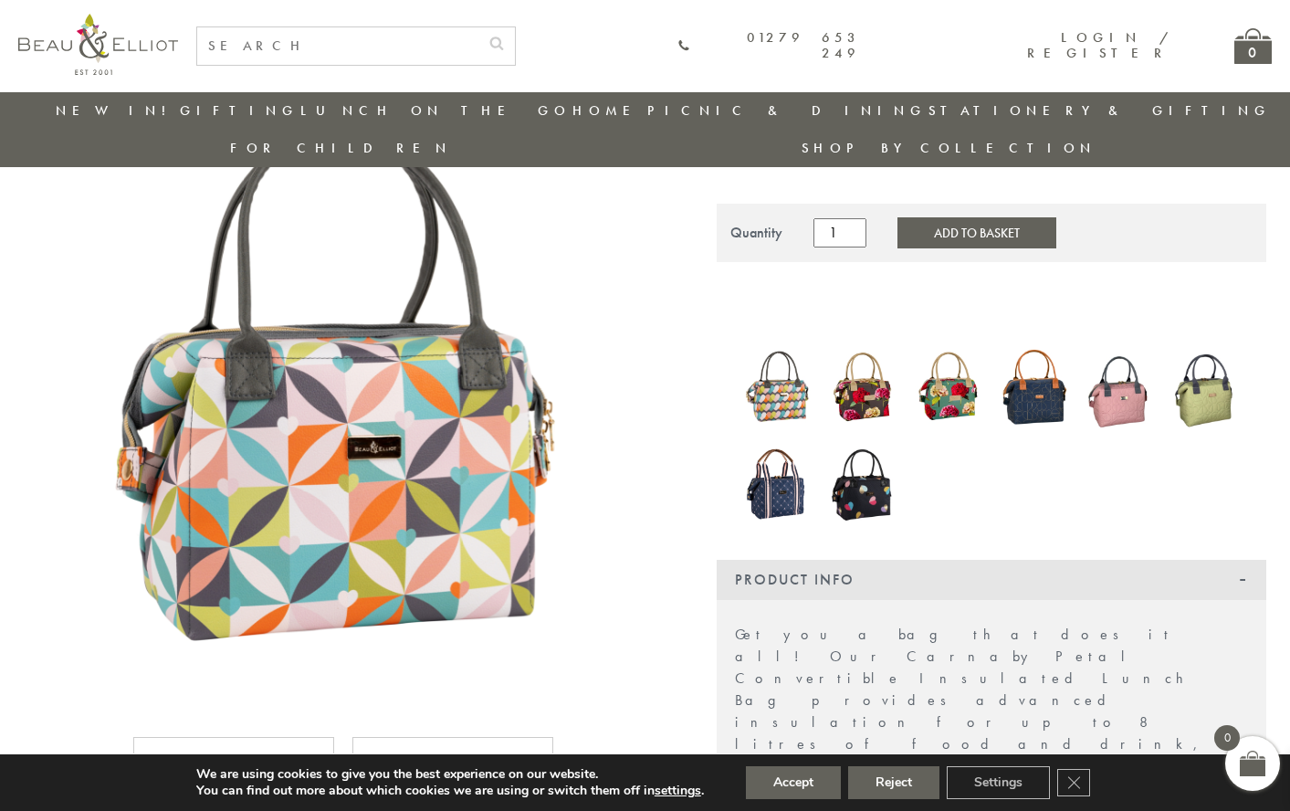
click at [786, 444] on img at bounding box center [778, 483] width 68 height 81
click at [1224, 369] on img at bounding box center [1206, 387] width 68 height 93
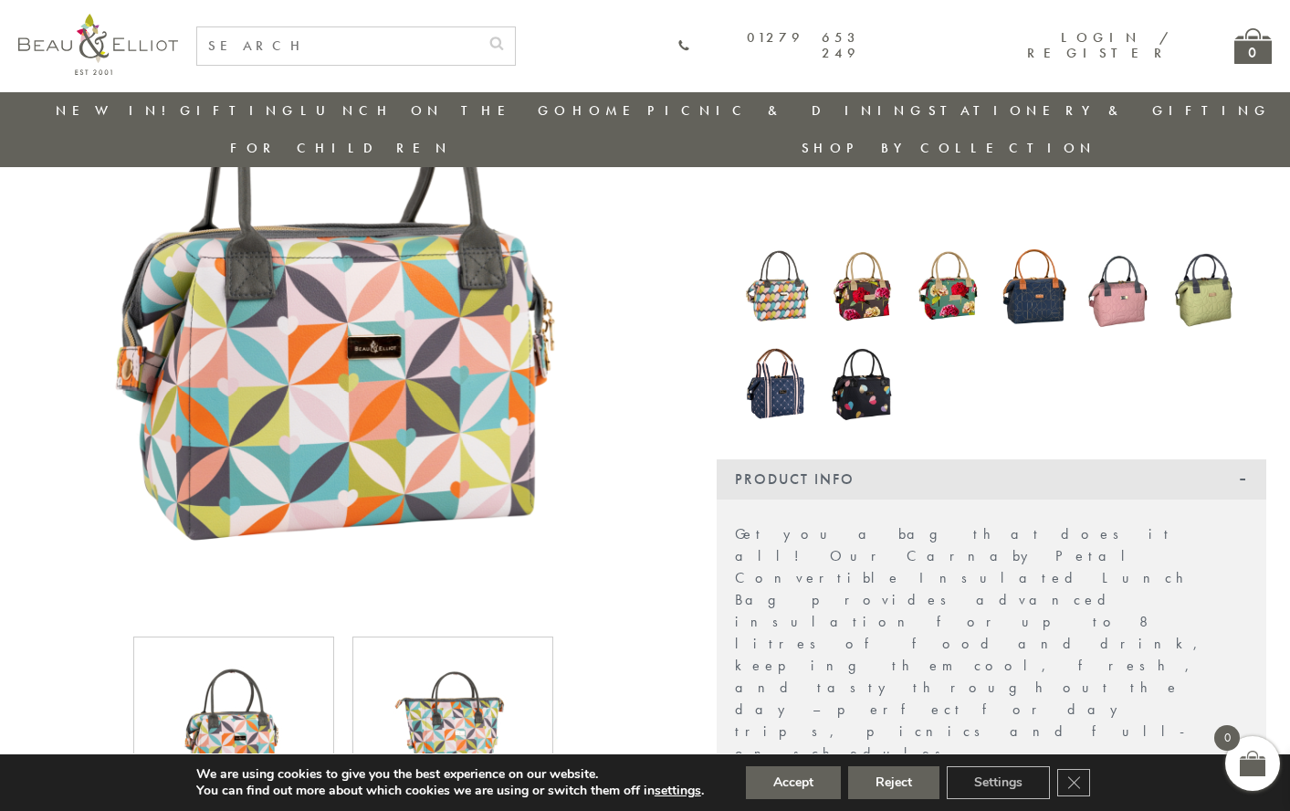
scroll to position [278, 0]
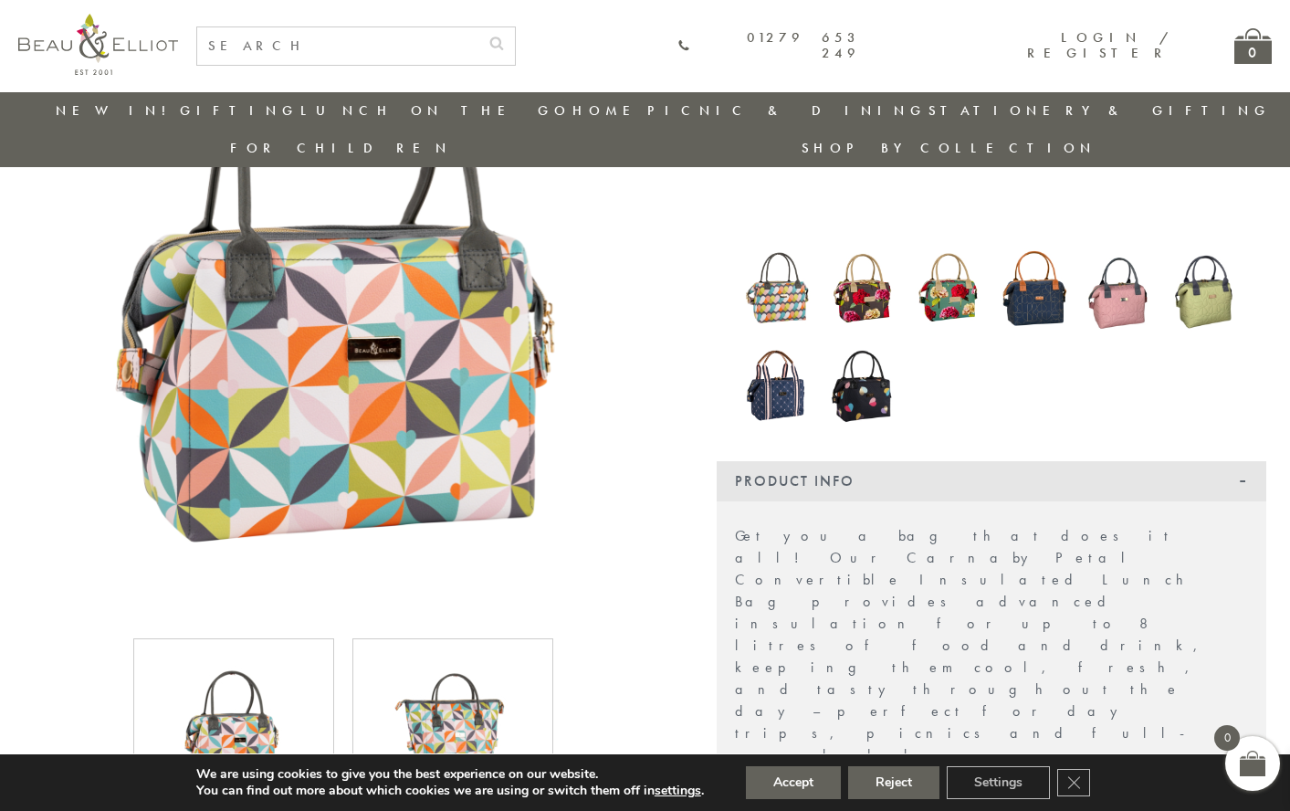
click at [481, 715] on img at bounding box center [452, 726] width 137 height 137
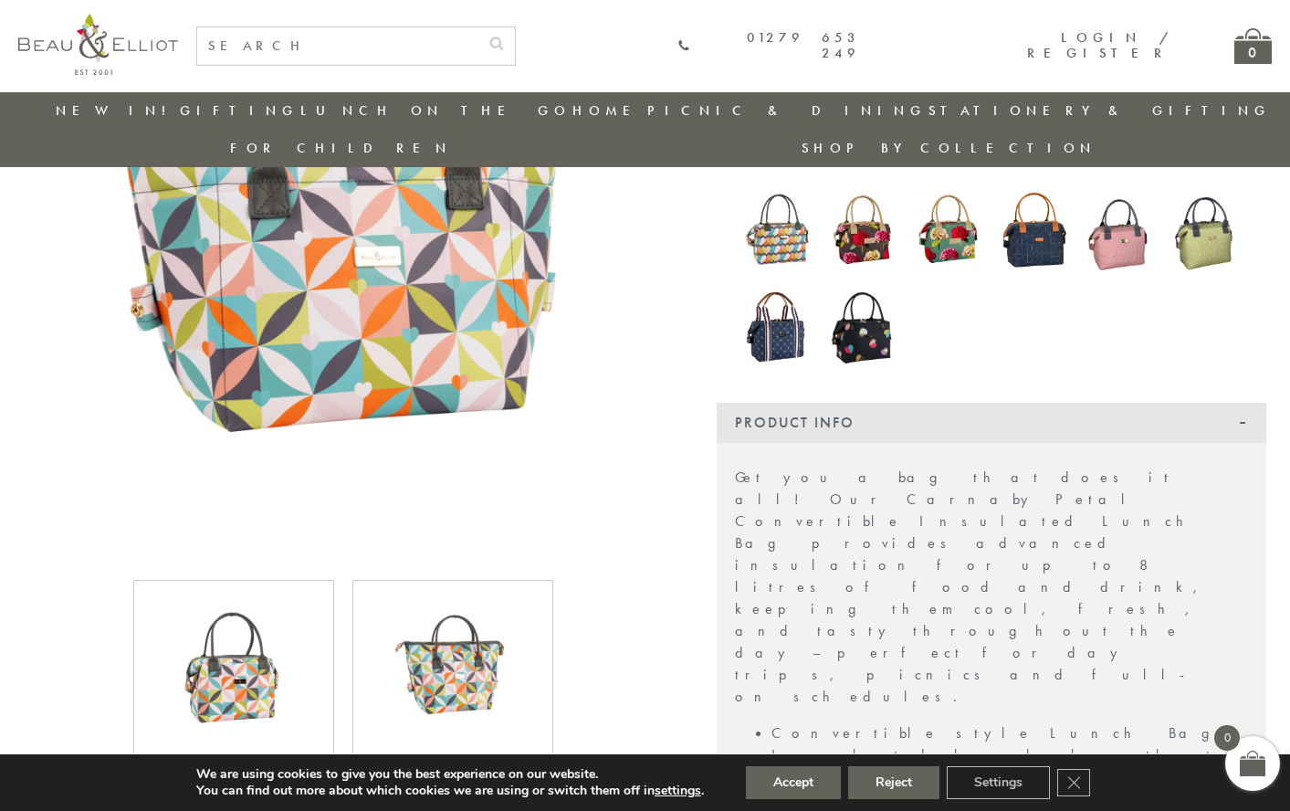
scroll to position [338, 0]
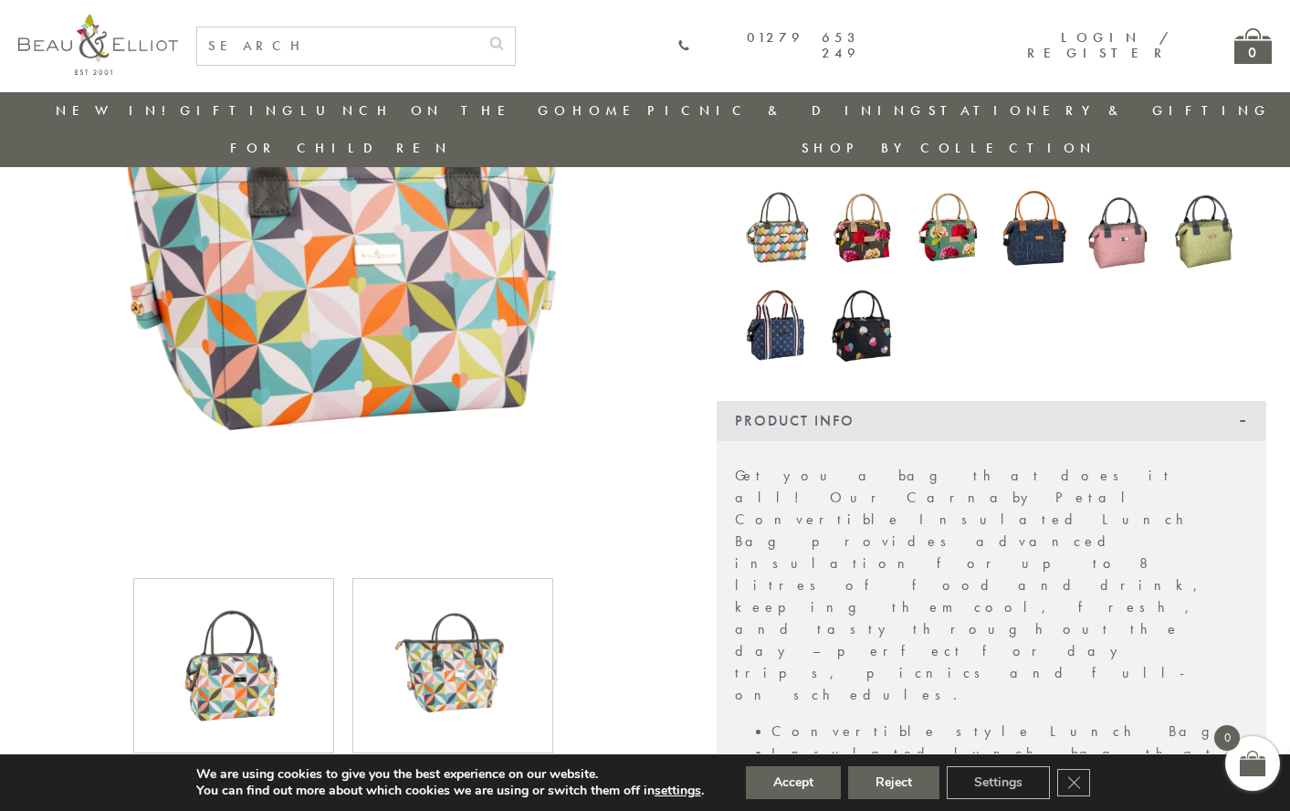
click at [240, 631] on img at bounding box center [233, 665] width 137 height 137
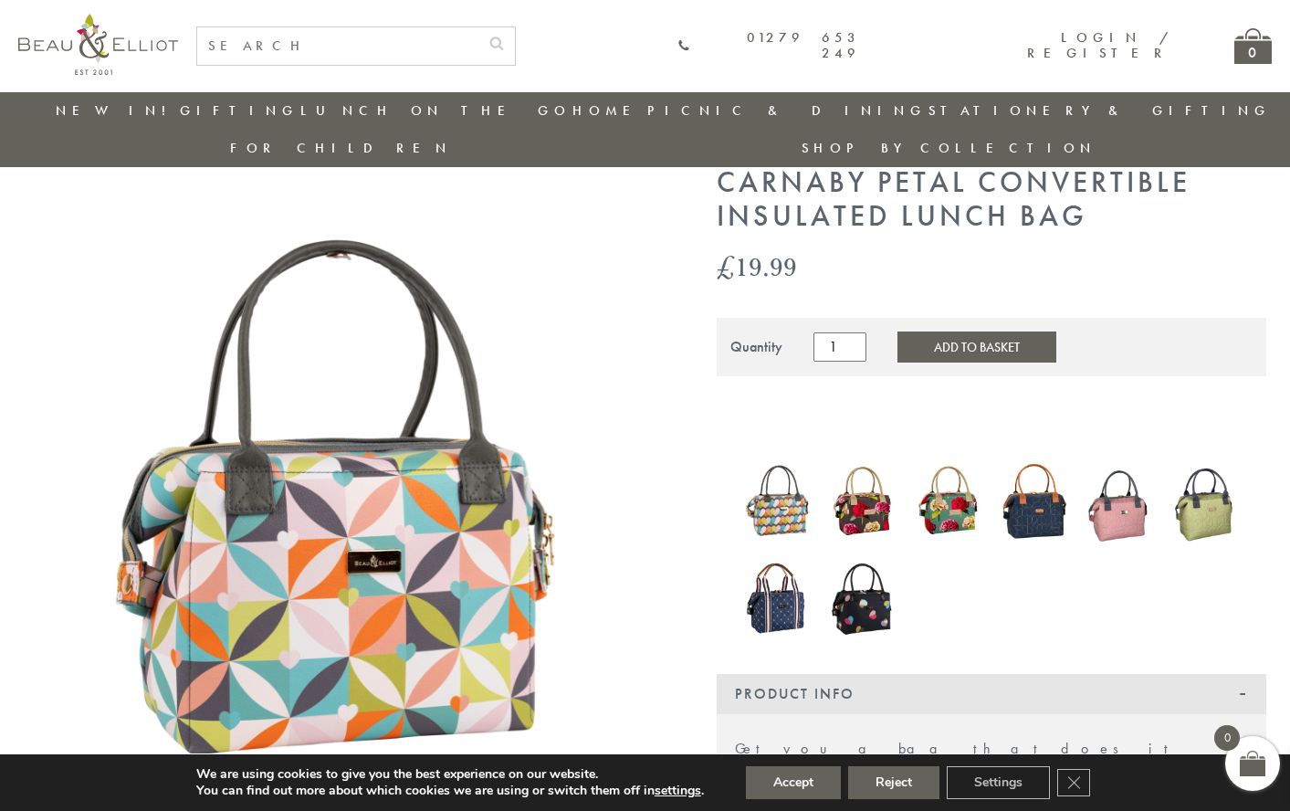
scroll to position [63, 0]
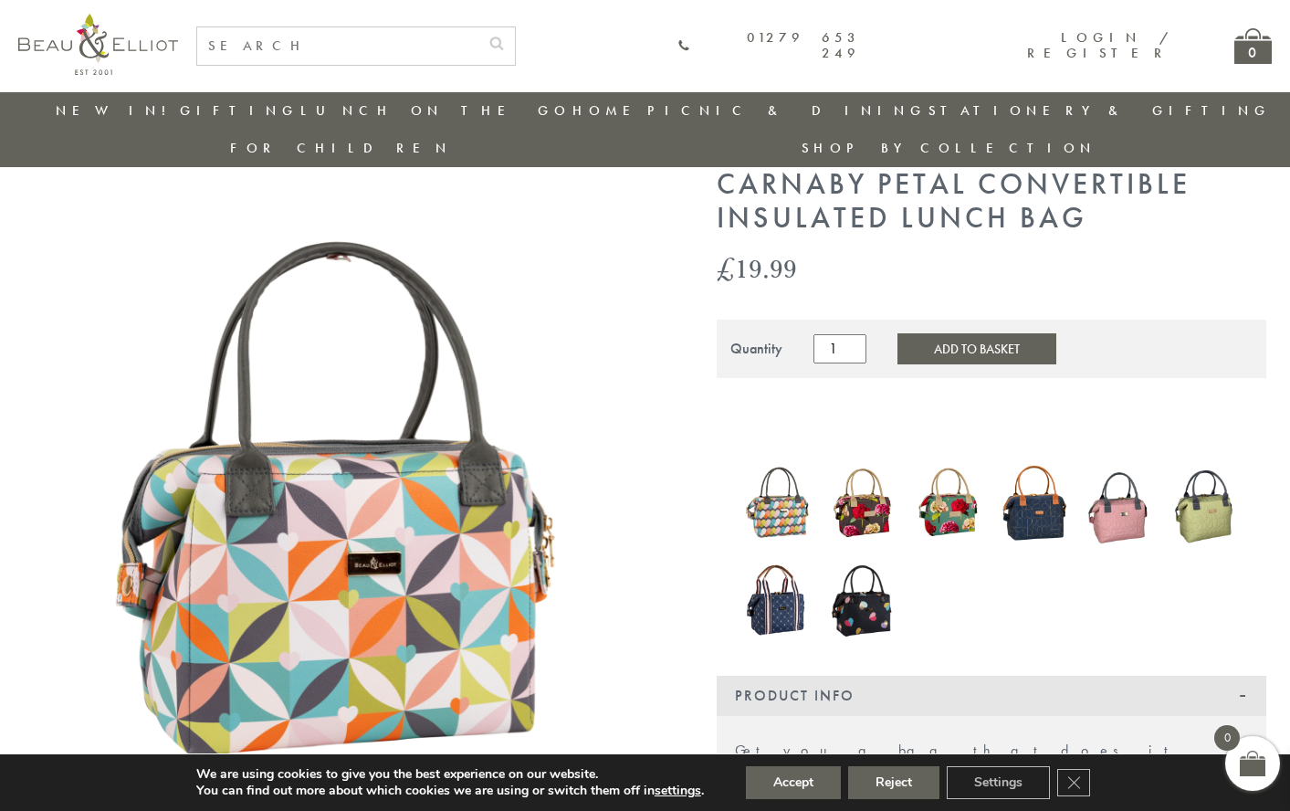
click at [945, 333] on button "Add to Basket" at bounding box center [977, 348] width 159 height 31
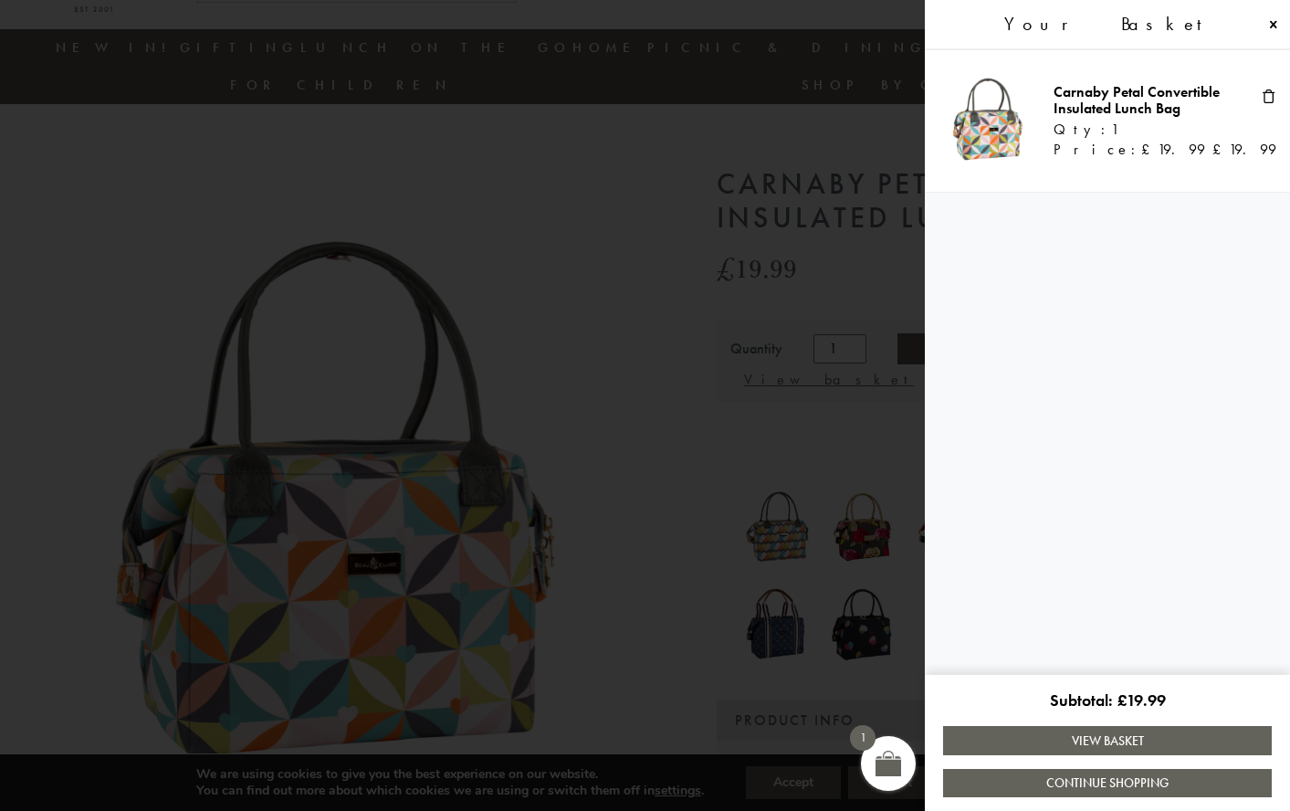
click at [1120, 786] on link "Continue Shopping" at bounding box center [1107, 783] width 329 height 28
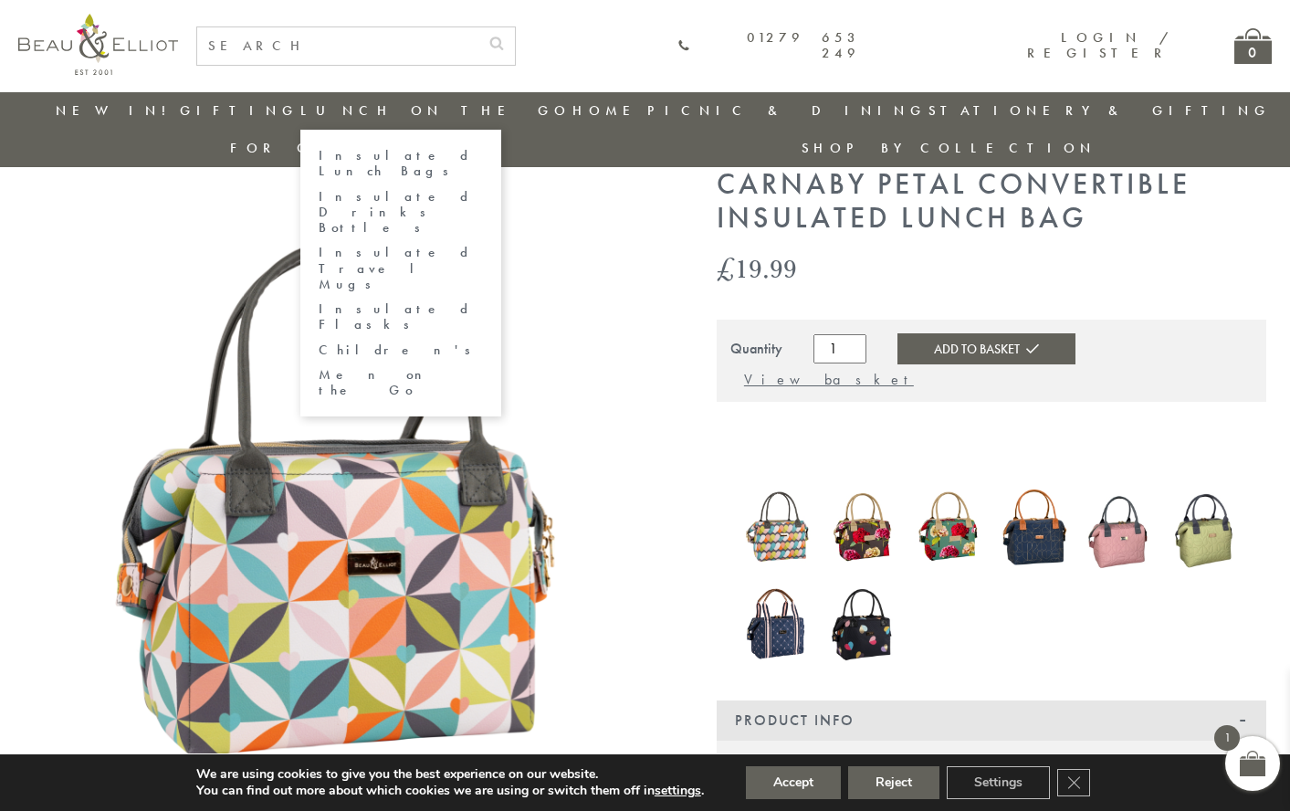
click at [405, 109] on link "Lunch On The Go" at bounding box center [435, 110] width 270 height 18
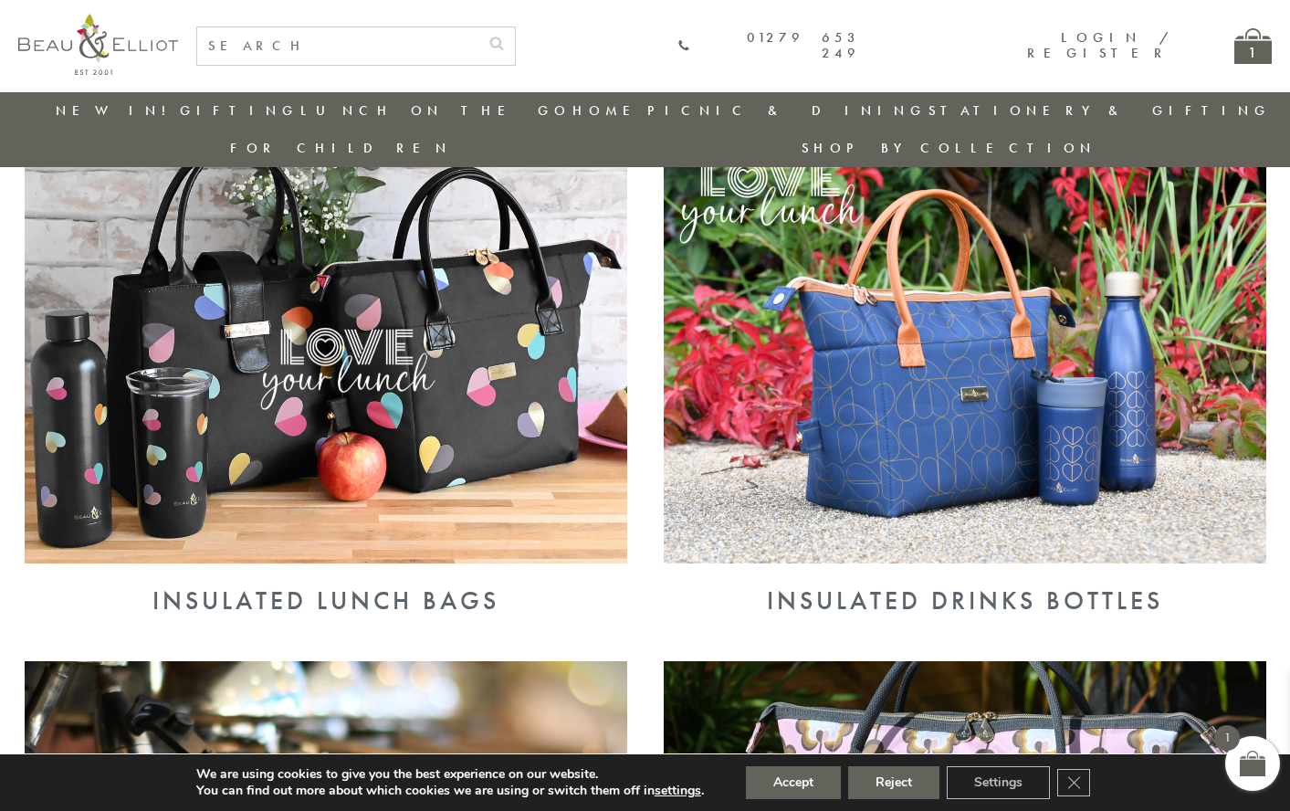
scroll to position [715, 0]
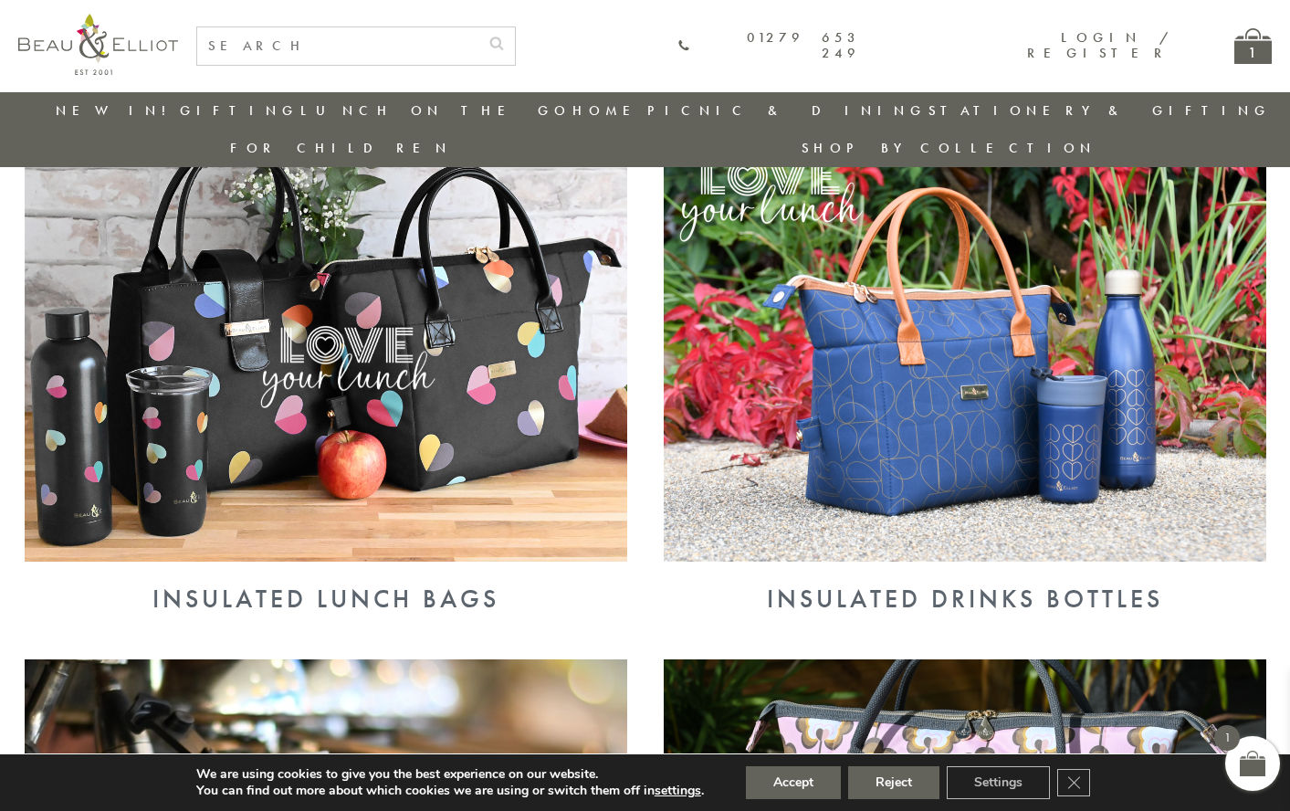
click at [973, 430] on img at bounding box center [965, 342] width 603 height 438
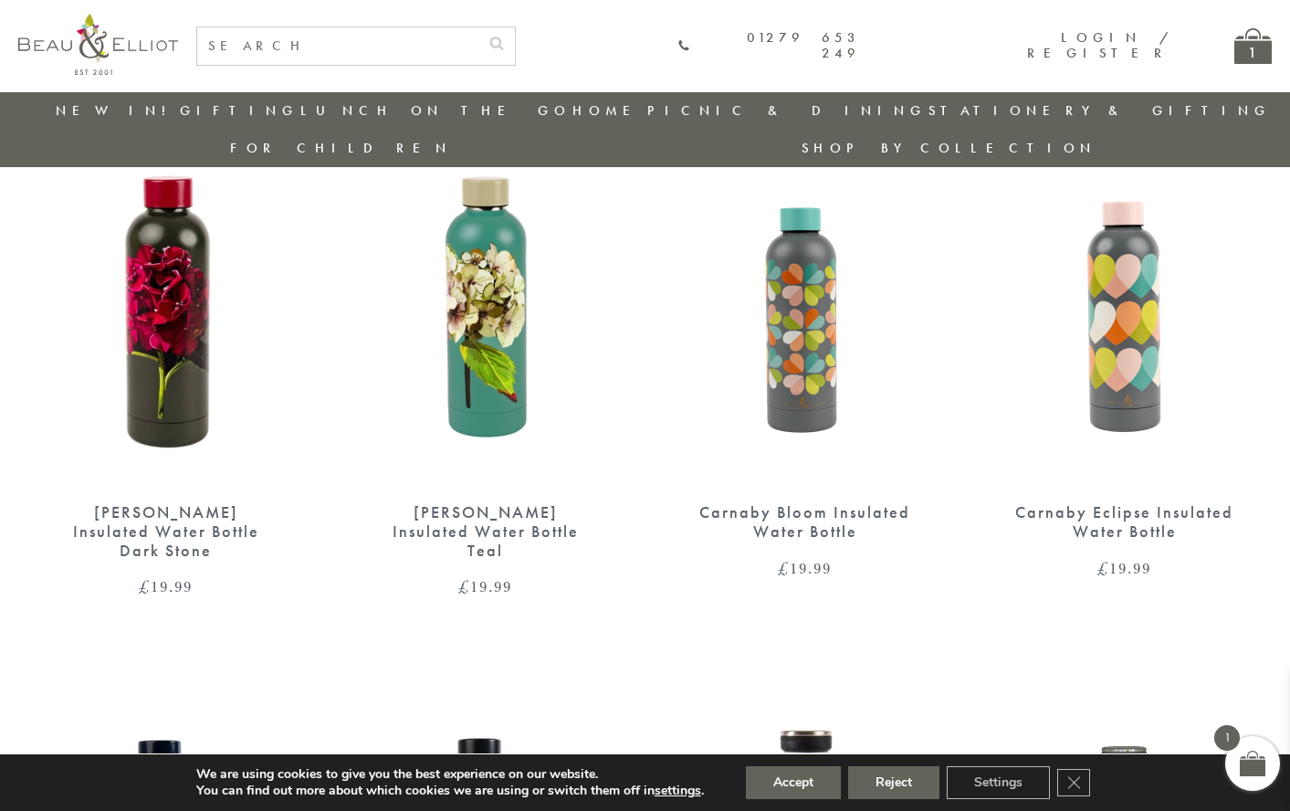
scroll to position [721, 0]
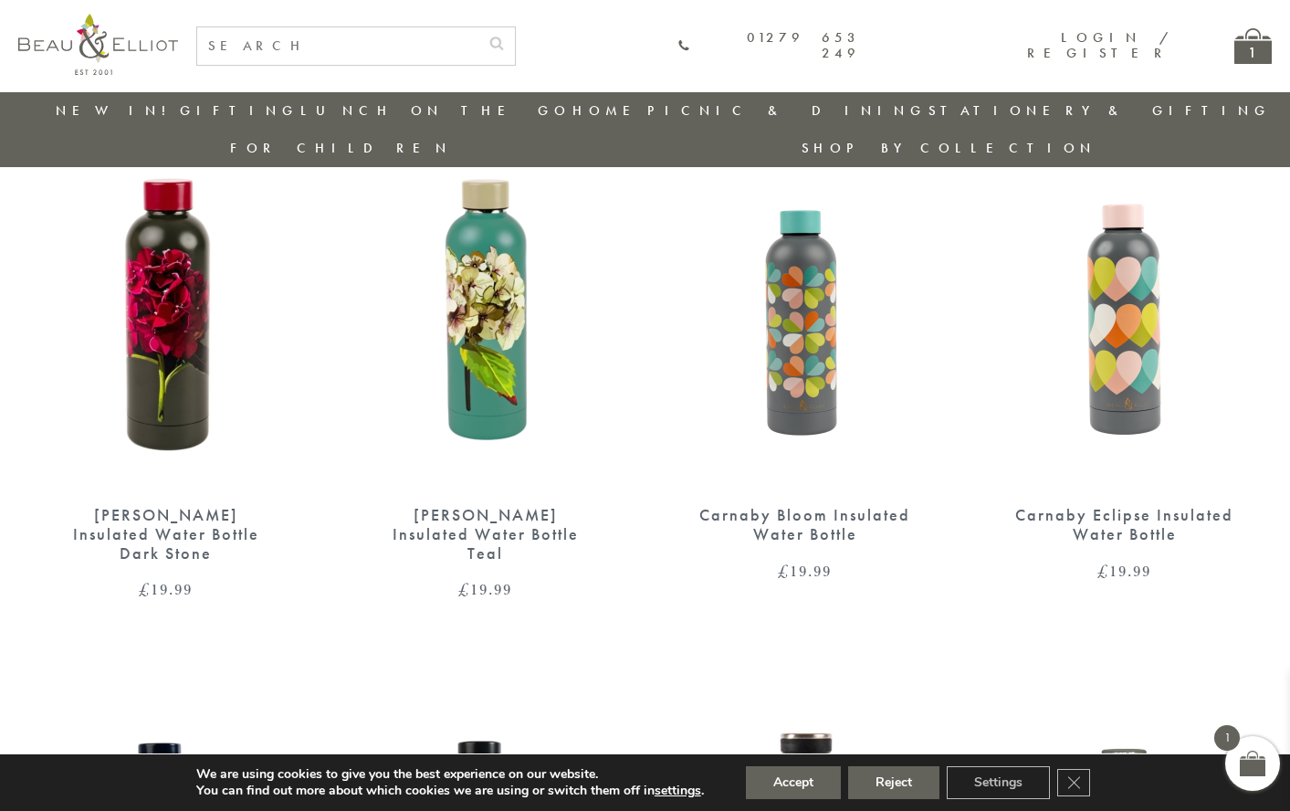
click at [1254, 54] on div "1" at bounding box center [1253, 46] width 37 height 36
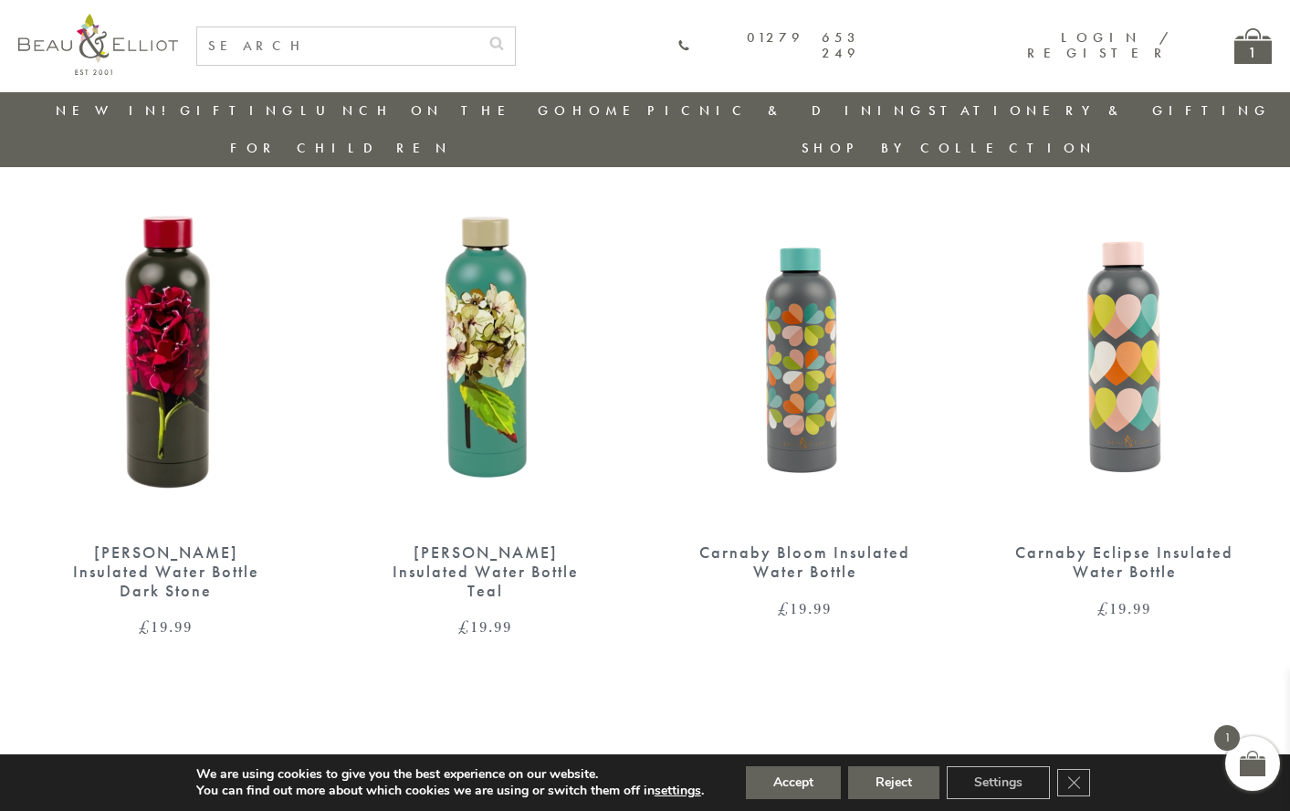
scroll to position [680, 0]
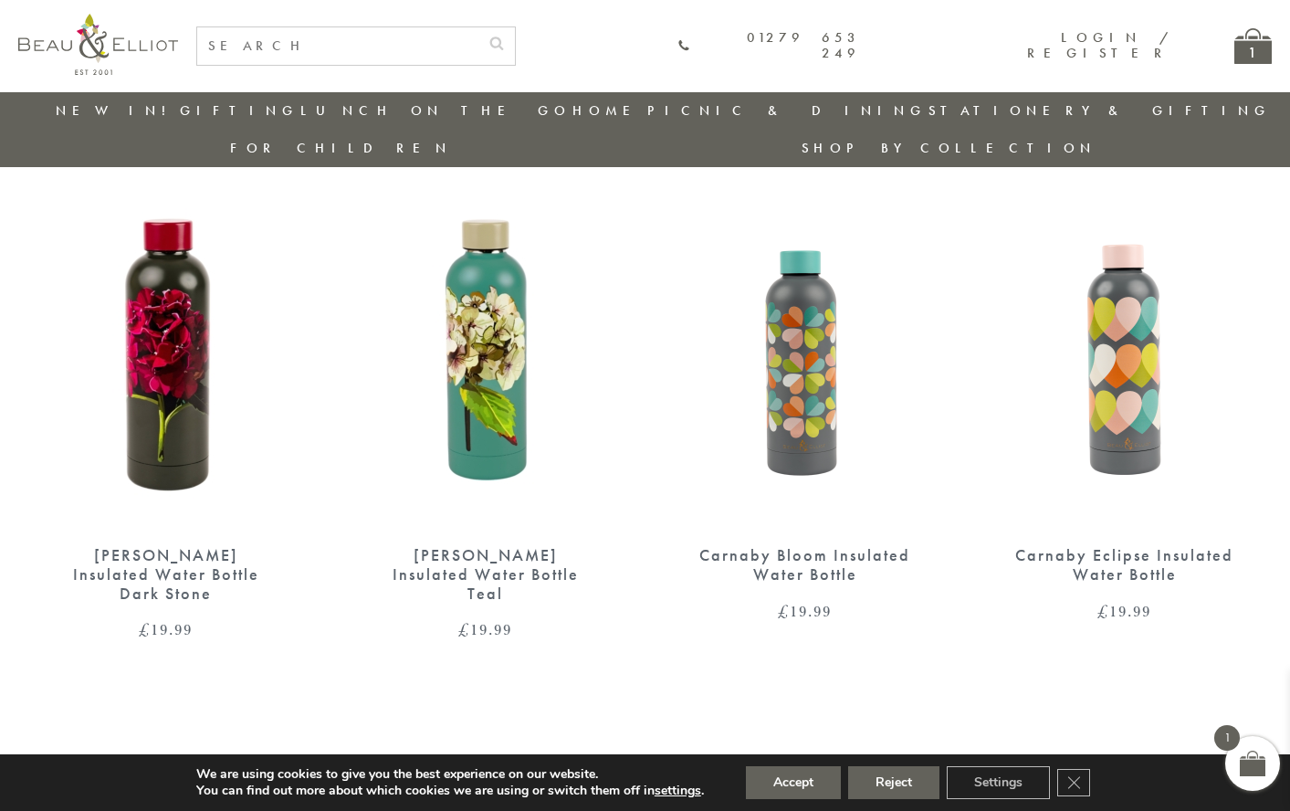
click at [794, 381] on img at bounding box center [805, 345] width 283 height 365
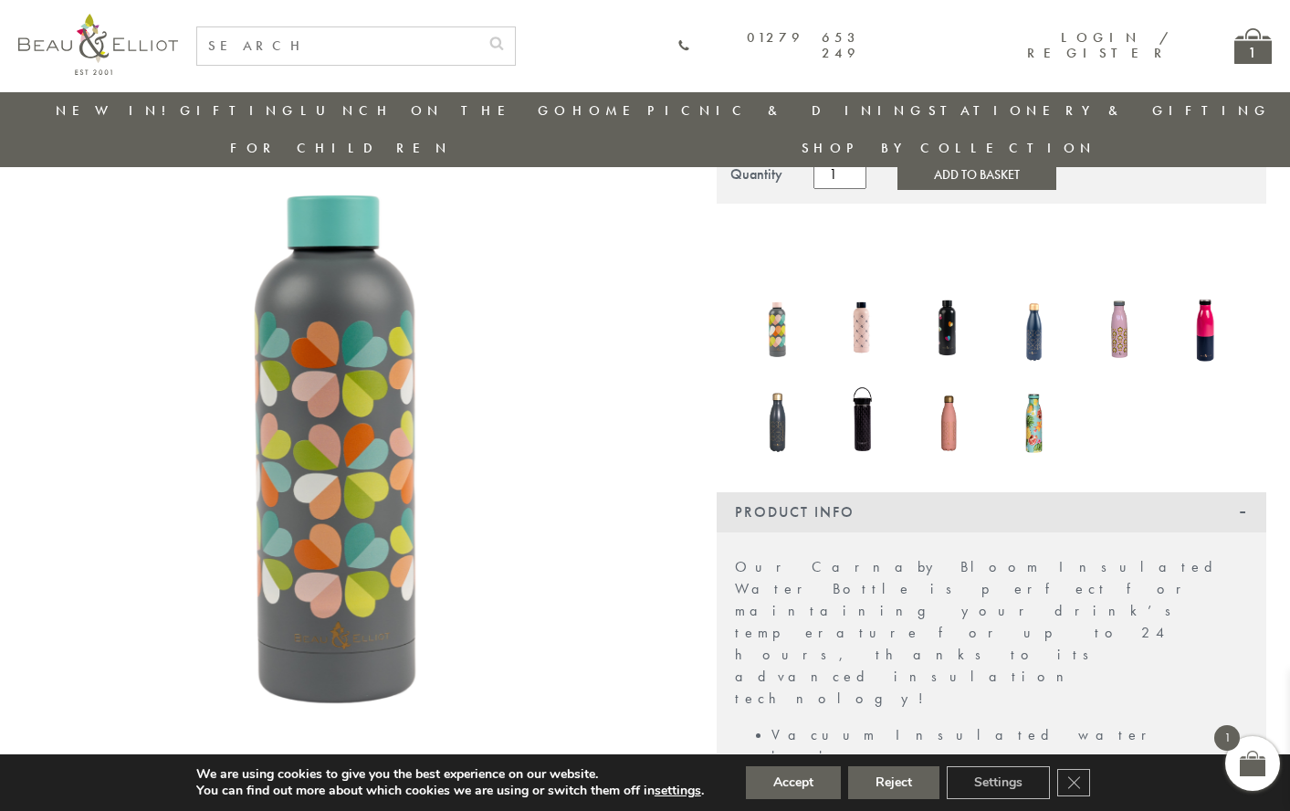
scroll to position [233, 0]
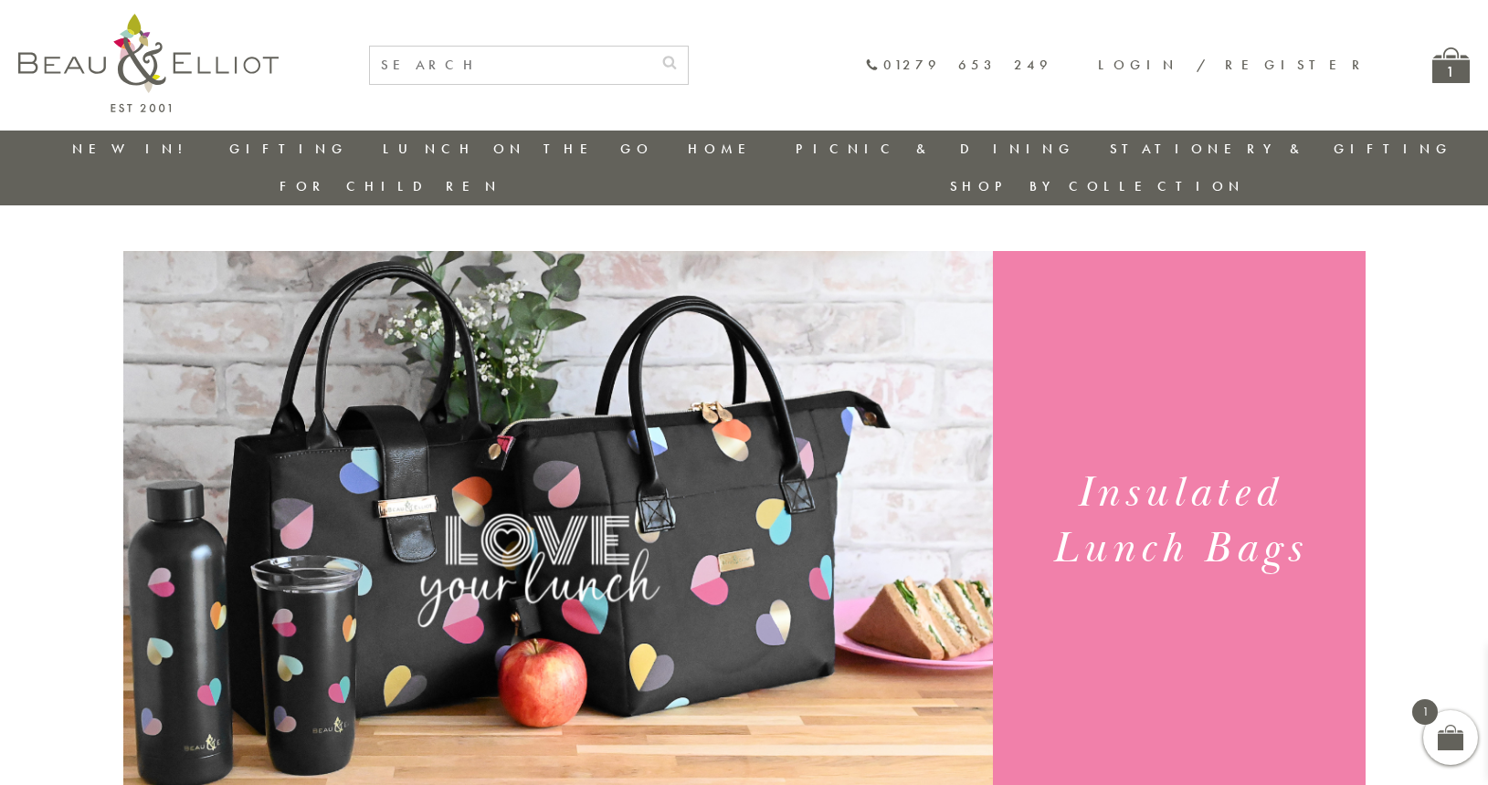
click at [1446, 77] on div "1" at bounding box center [1450, 65] width 37 height 36
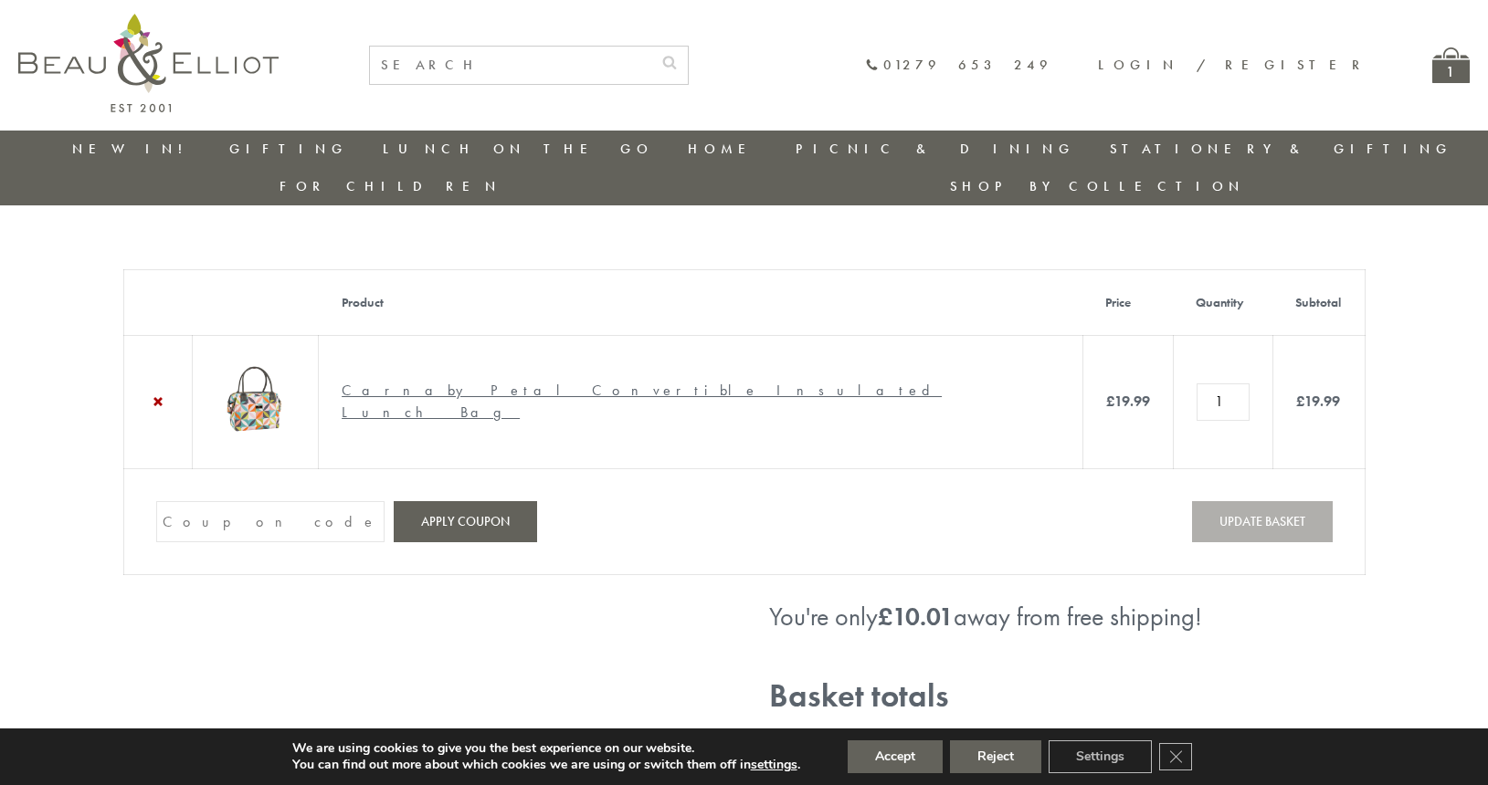
click at [296, 370] on img at bounding box center [256, 399] width 80 height 80
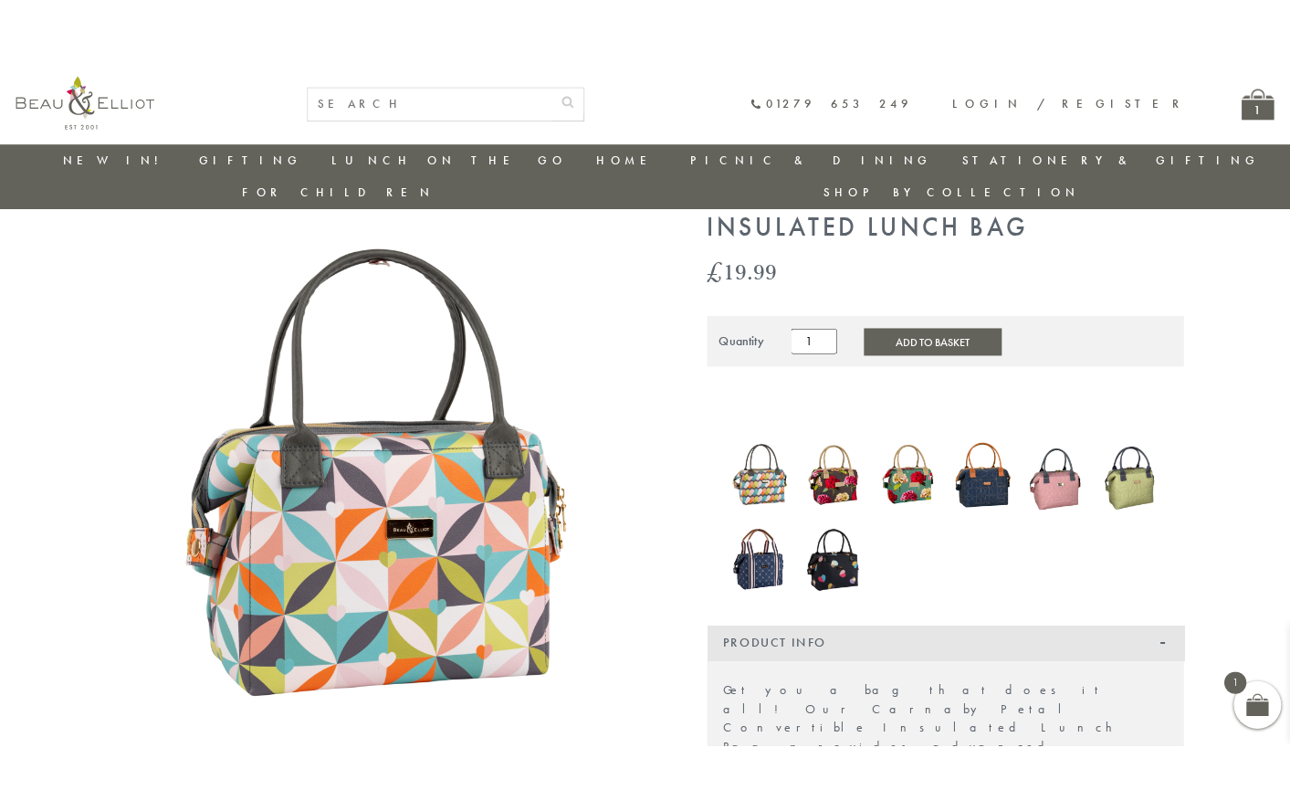
scroll to position [176, 0]
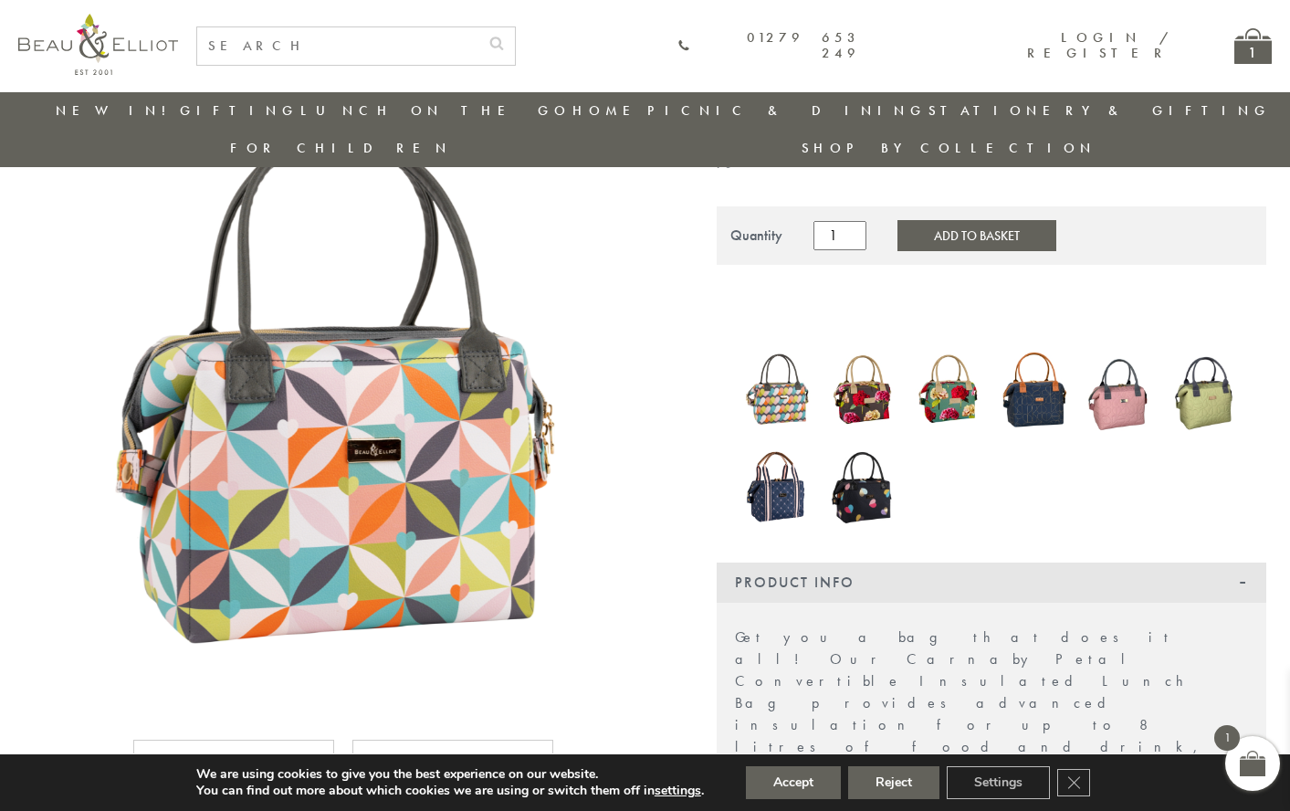
click at [1257, 60] on div "1" at bounding box center [1253, 46] width 37 height 36
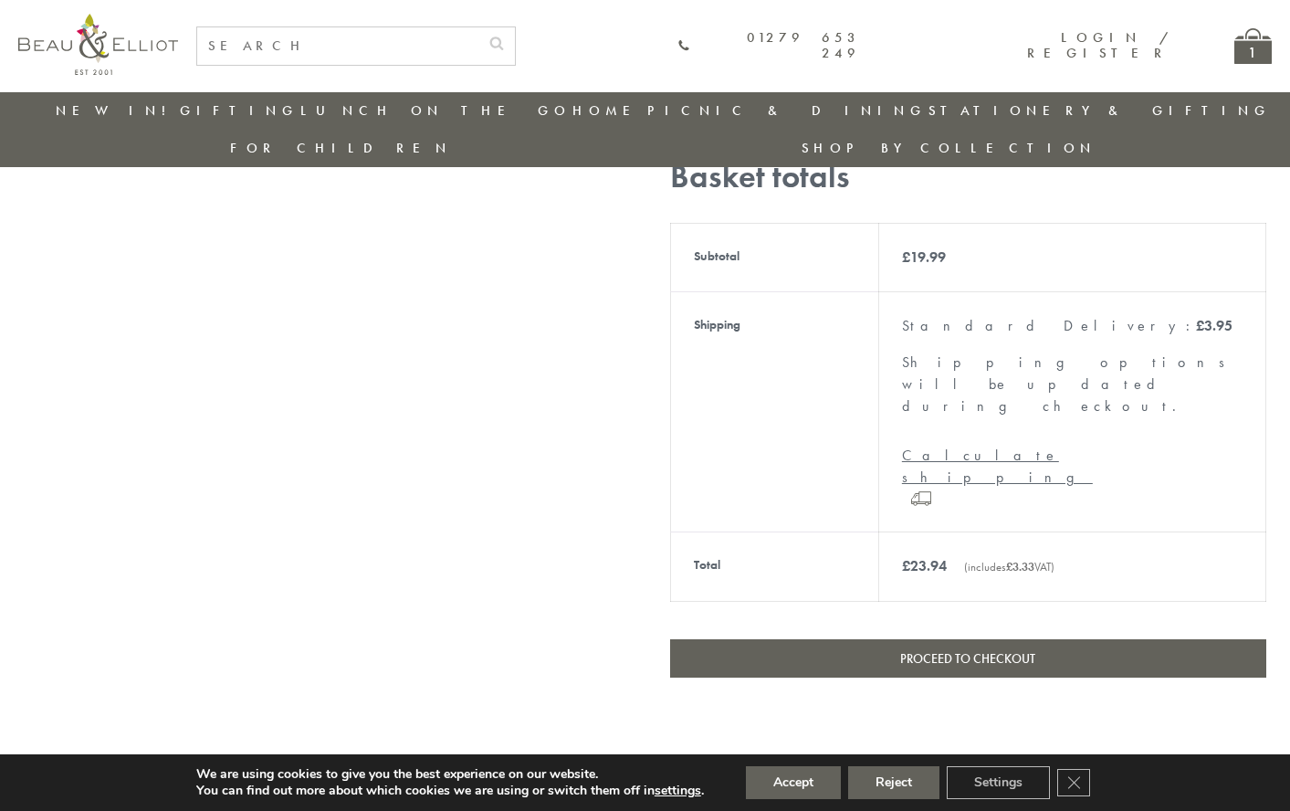
scroll to position [482, 0]
click at [896, 638] on link "Proceed to checkout" at bounding box center [968, 657] width 596 height 38
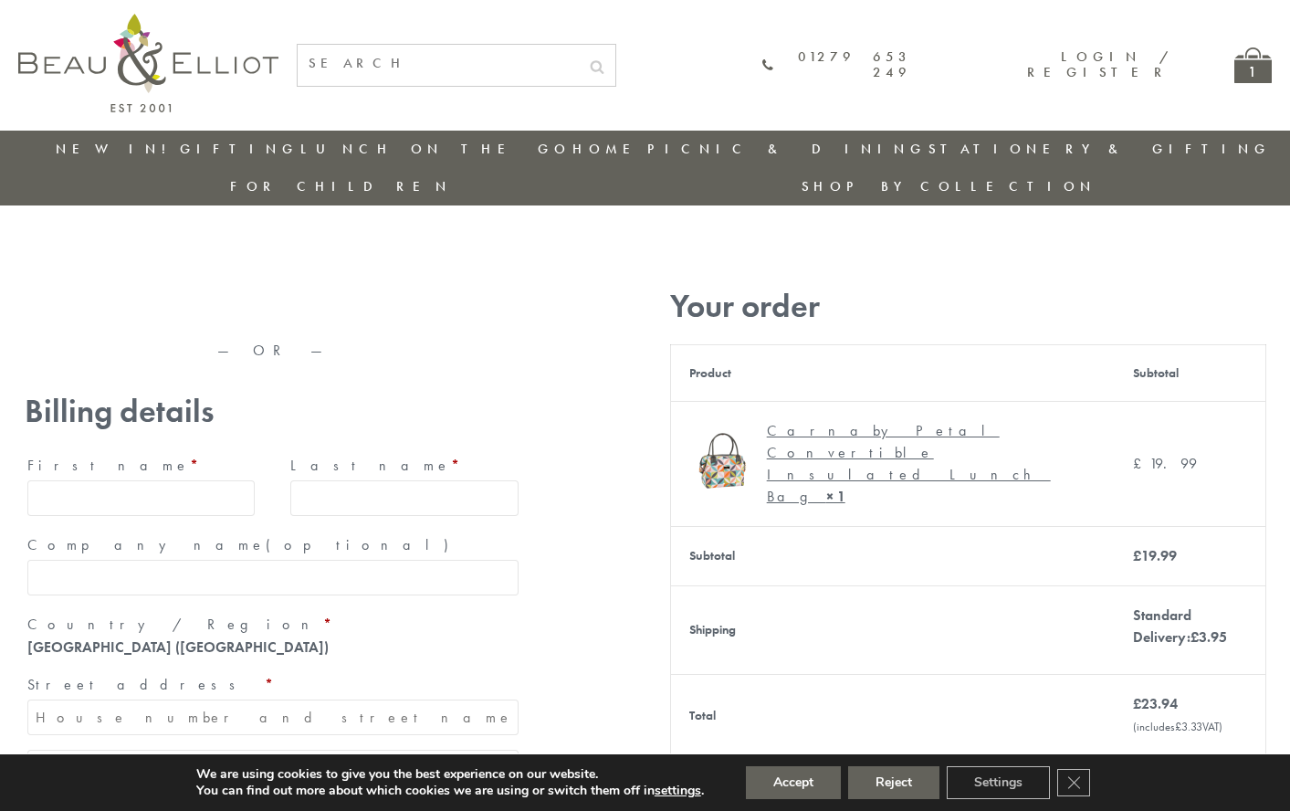
click at [185, 480] on input "First name *" at bounding box center [141, 498] width 228 height 36
type input "Deborah"
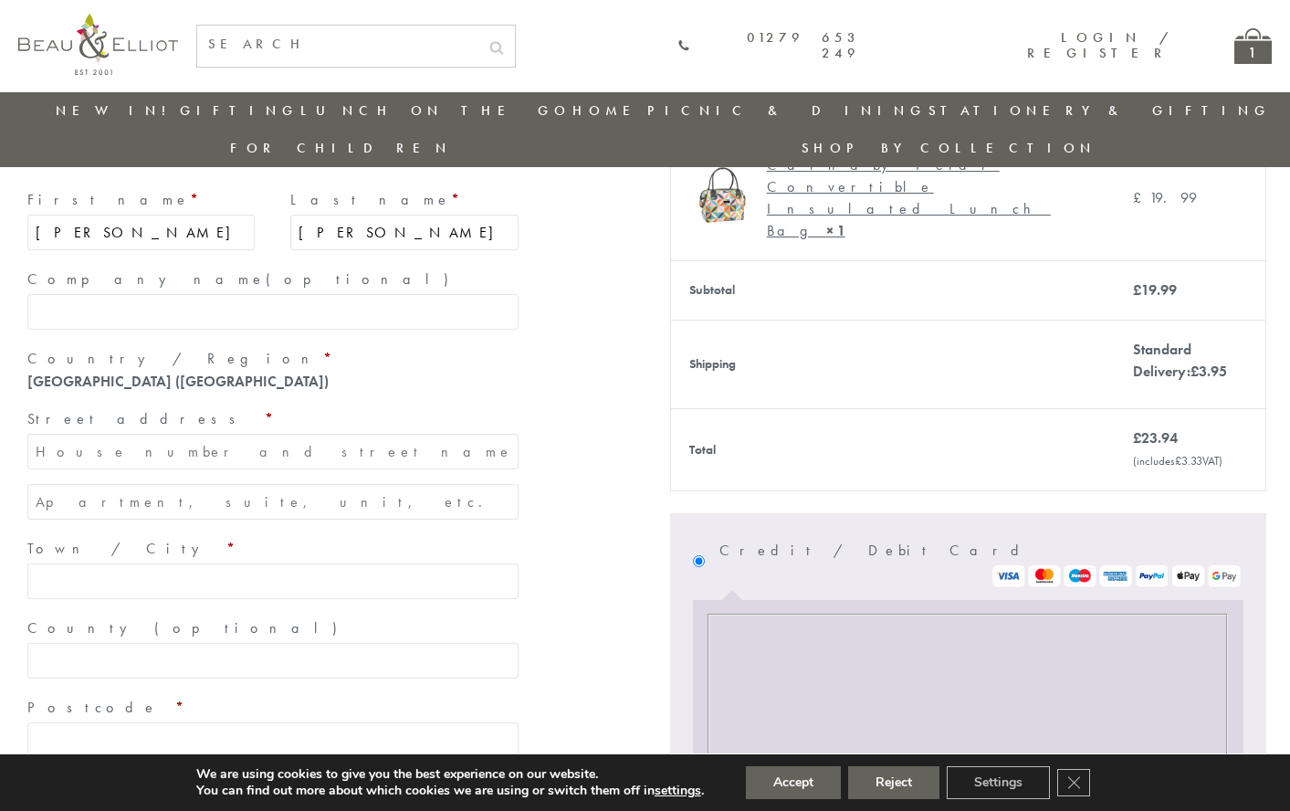
scroll to position [260, 0]
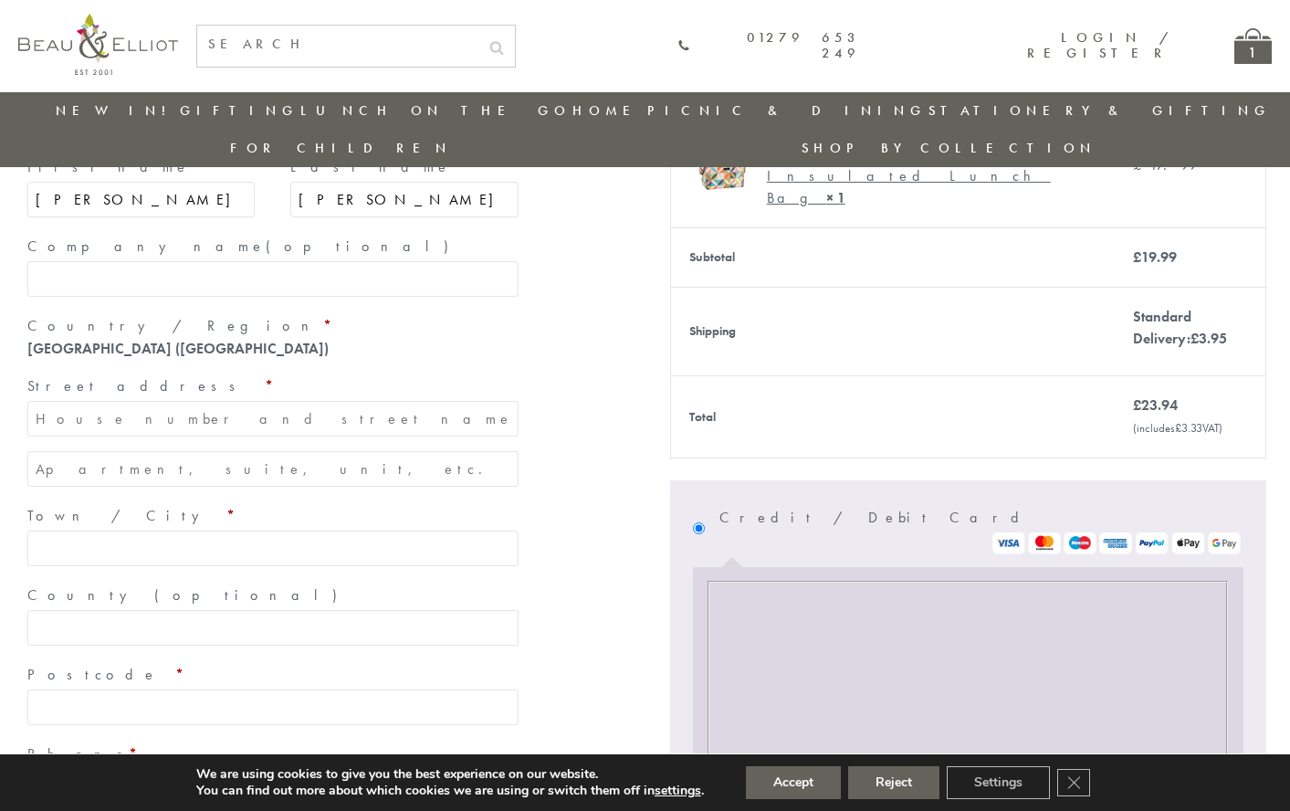
type input "Betts"
click at [181, 401] on input "Caurthyn" at bounding box center [272, 419] width 491 height 36
type input "Caurthyn"
type input "[GEOGRAPHIC_DATA]"
type input "Tilston"
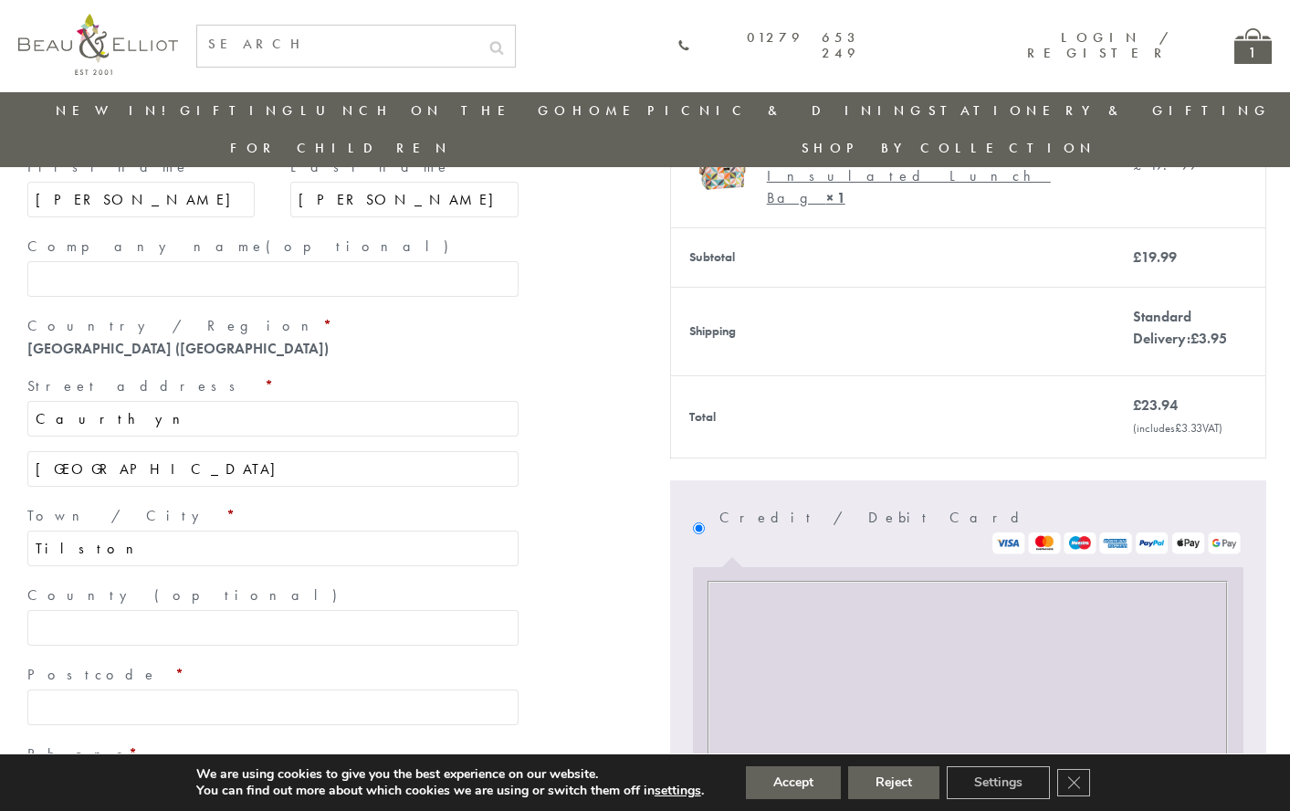
click at [295, 581] on label "County (optional)" at bounding box center [272, 595] width 491 height 29
click at [295, 610] on input "County (optional)" at bounding box center [272, 628] width 491 height 36
type input "[GEOGRAPHIC_DATA]"
type input "[DEMOGRAPHIC_DATA]"
click at [285, 660] on label "Postcode *" at bounding box center [272, 674] width 491 height 29
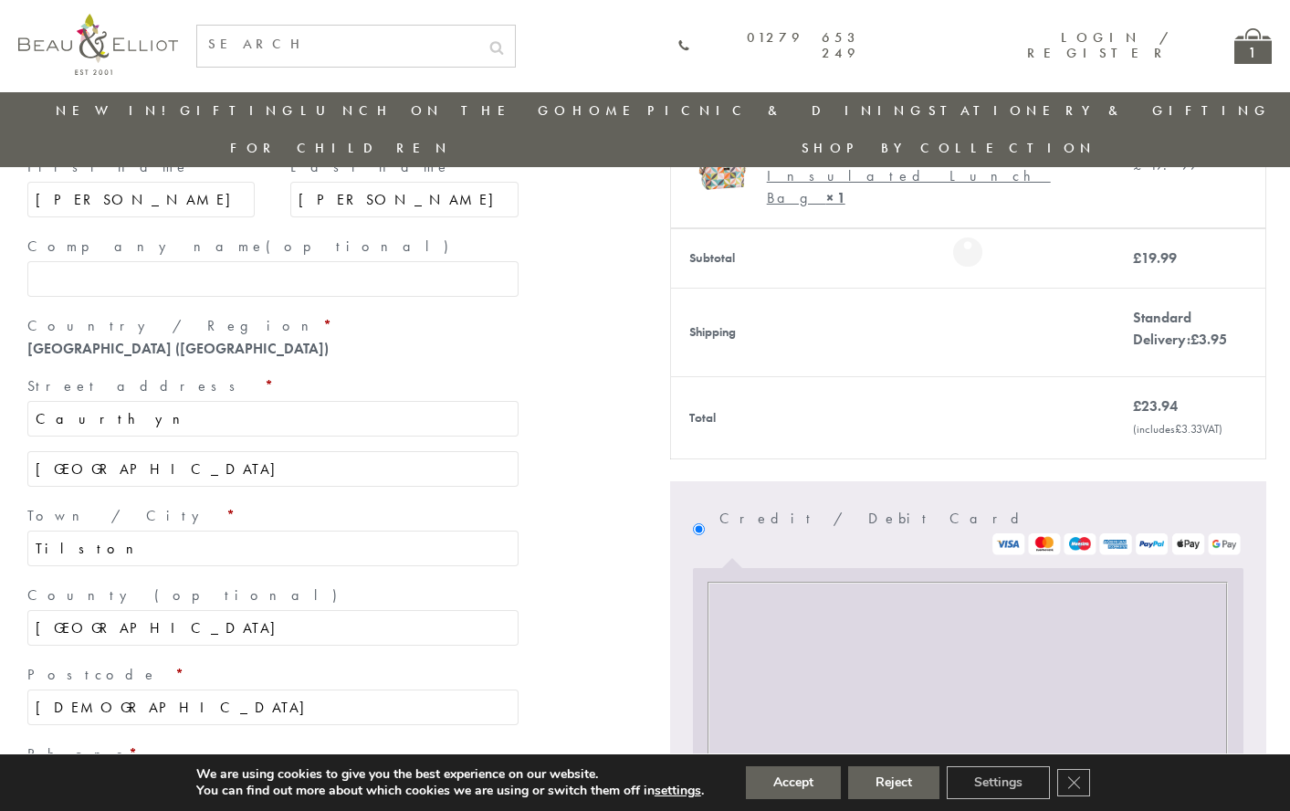
click at [285, 689] on input "[DEMOGRAPHIC_DATA]" at bounding box center [272, 707] width 491 height 36
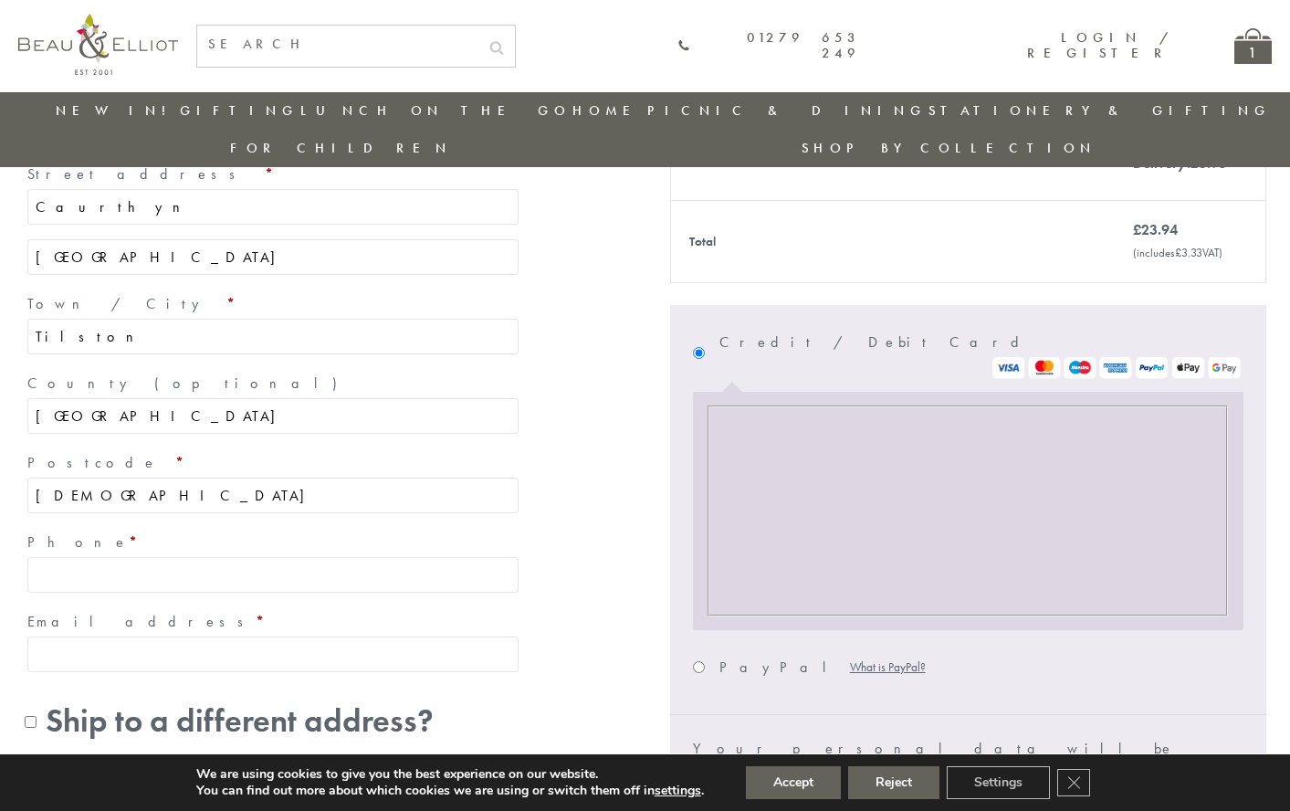
scroll to position [437, 0]
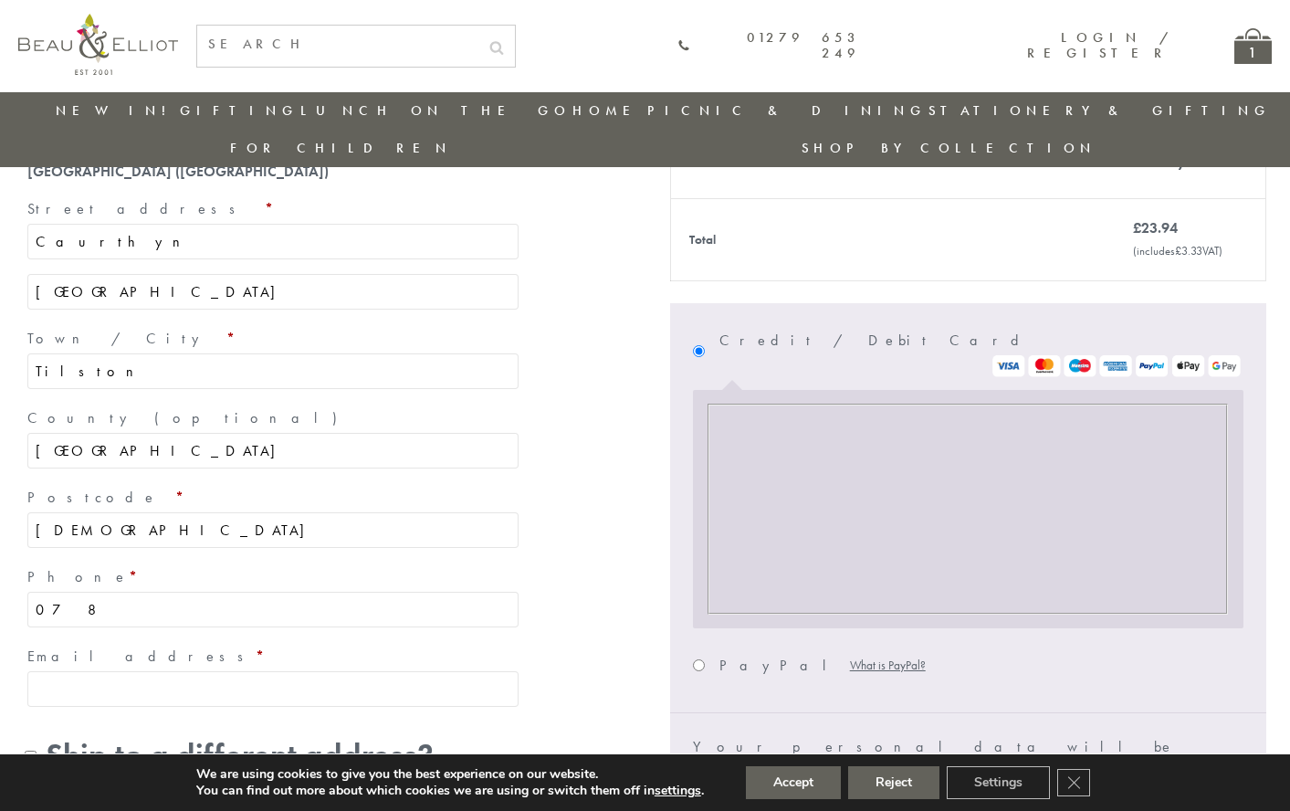
type input "07841340378"
type input "[EMAIL_ADDRESS][DOMAIN_NAME]"
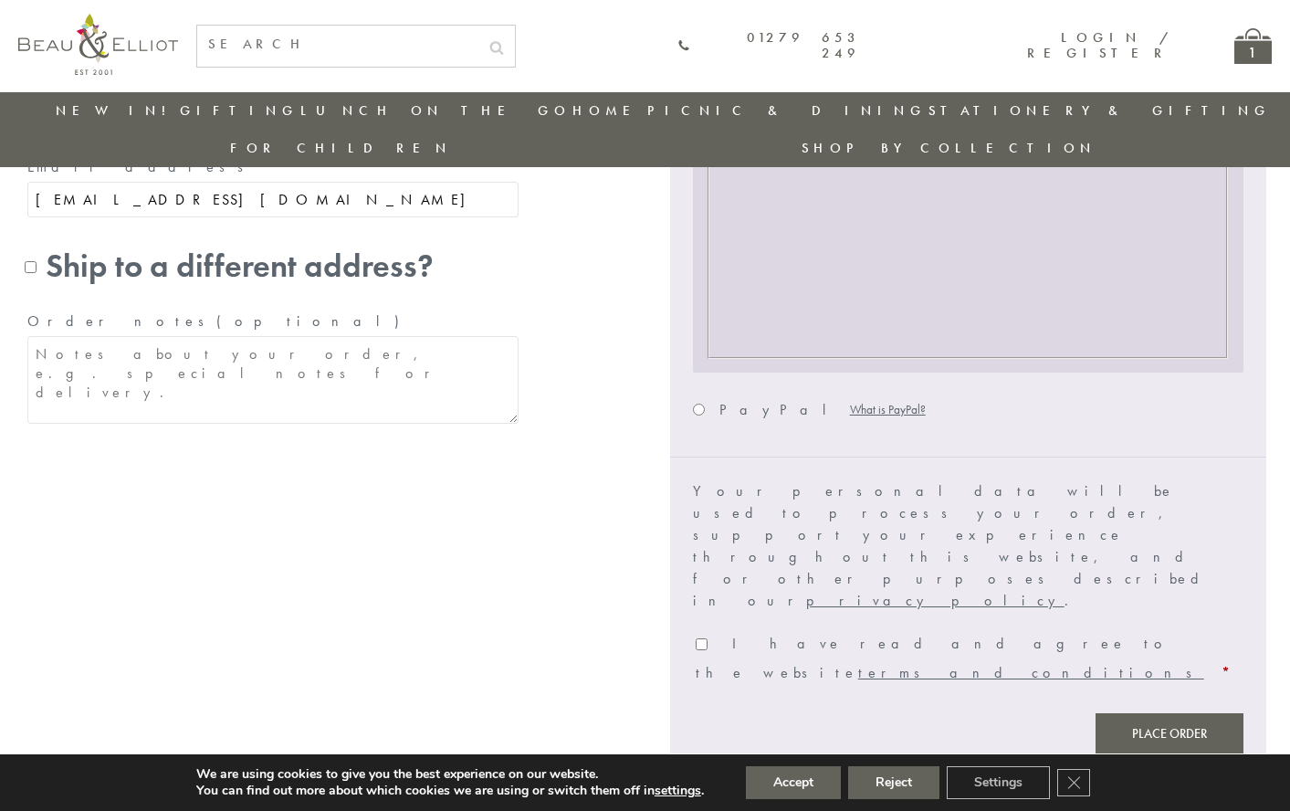
scroll to position [930, 0]
click at [864, 631] on span "I have read and agree to the website terms and conditions" at bounding box center [950, 655] width 509 height 48
click at [708, 636] on input "I have read and agree to the website terms and conditions *" at bounding box center [702, 642] width 12 height 12
checkbox input "true"
click at [1141, 710] on button "Place order" at bounding box center [1170, 730] width 148 height 41
